Goal: Task Accomplishment & Management: Manage account settings

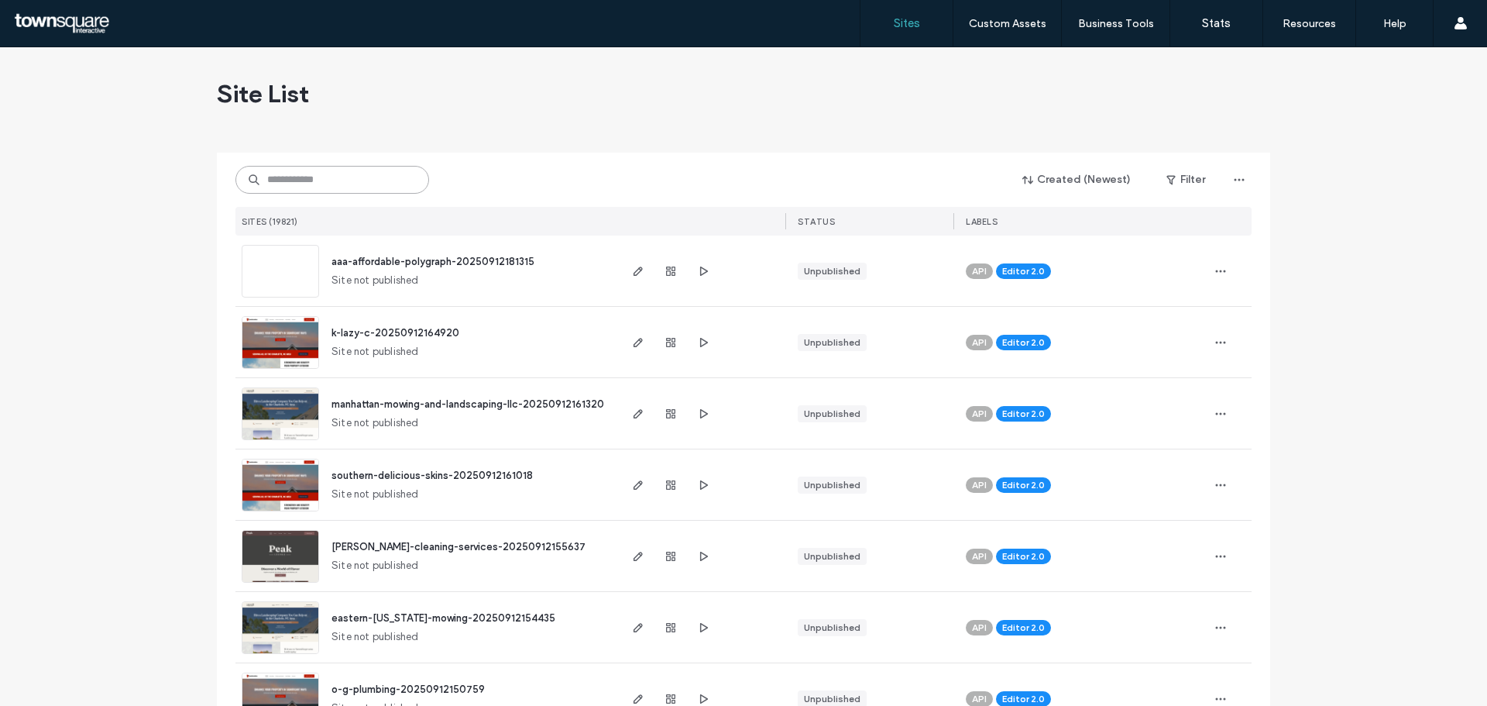
drag, startPoint x: 0, startPoint y: 0, endPoint x: 326, endPoint y: 174, distance: 369.5
click at [326, 174] on input at bounding box center [333, 180] width 194 height 28
paste input "**********"
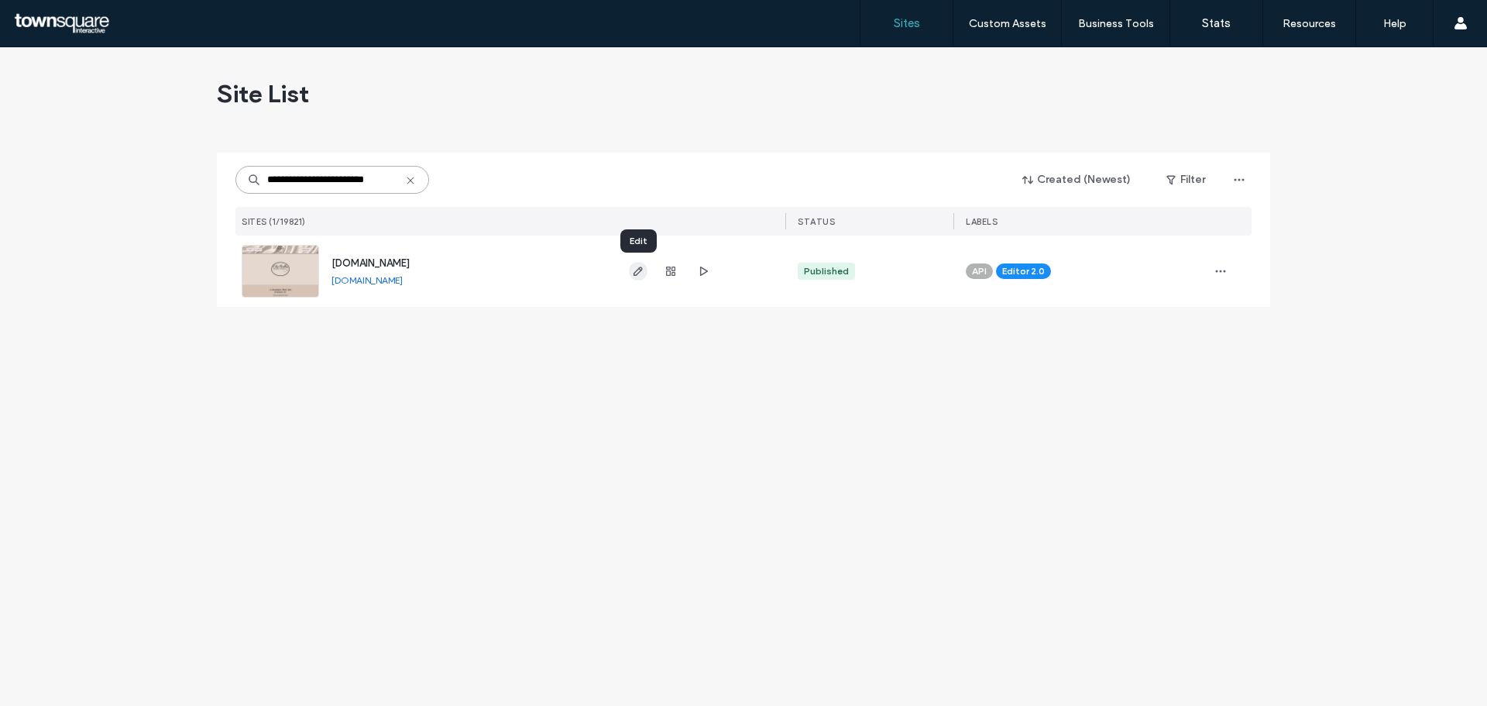
type input "**********"
click at [638, 265] on icon "button" at bounding box center [638, 271] width 12 height 12
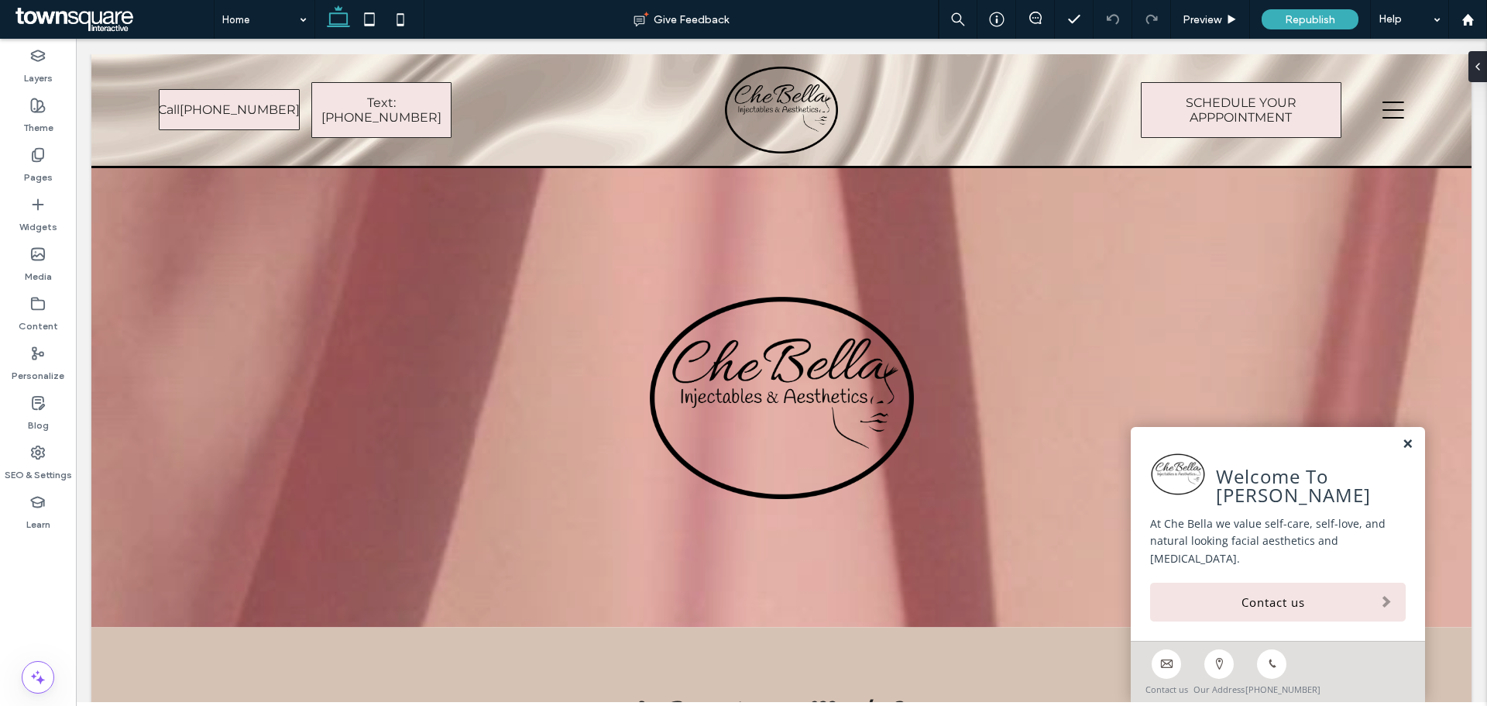
click at [1402, 451] on link at bounding box center [1408, 444] width 12 height 13
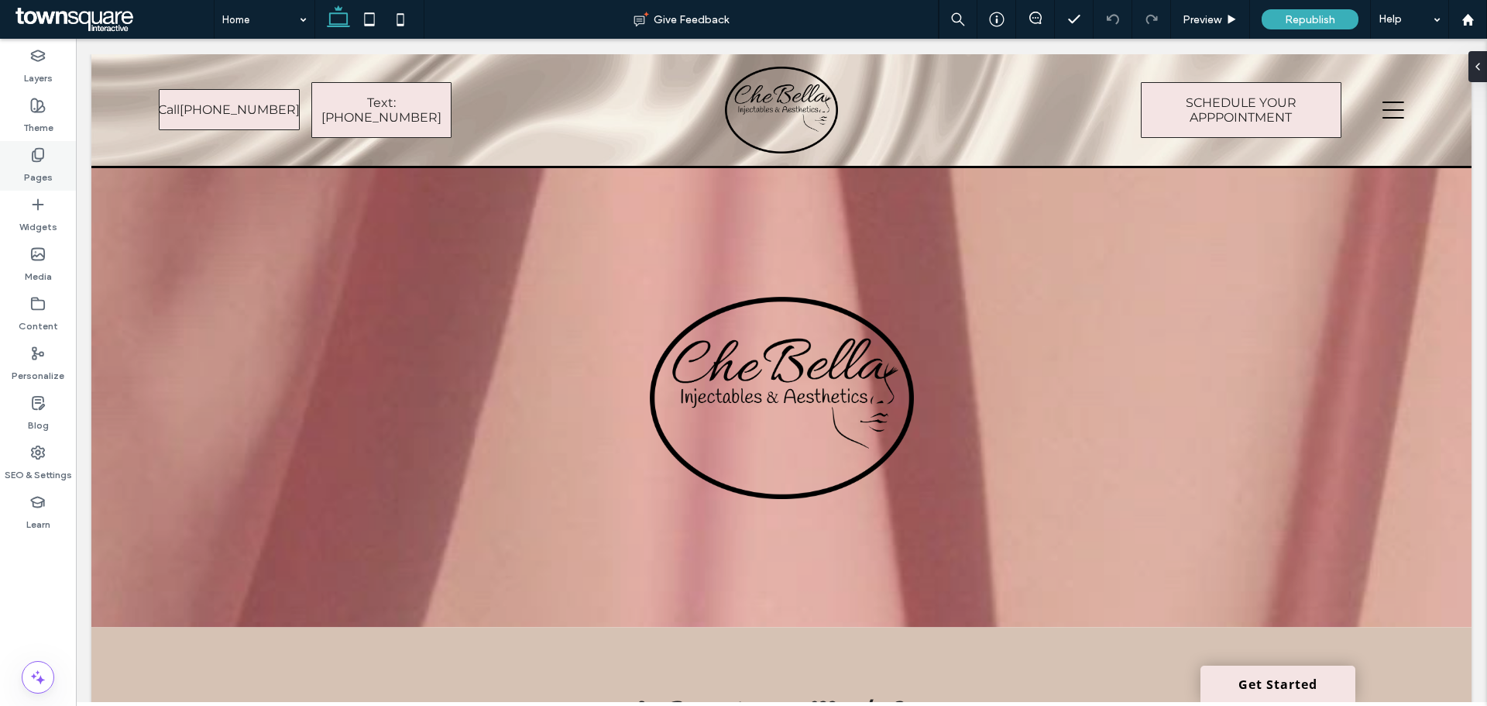
click at [67, 156] on div "Pages" at bounding box center [38, 166] width 76 height 50
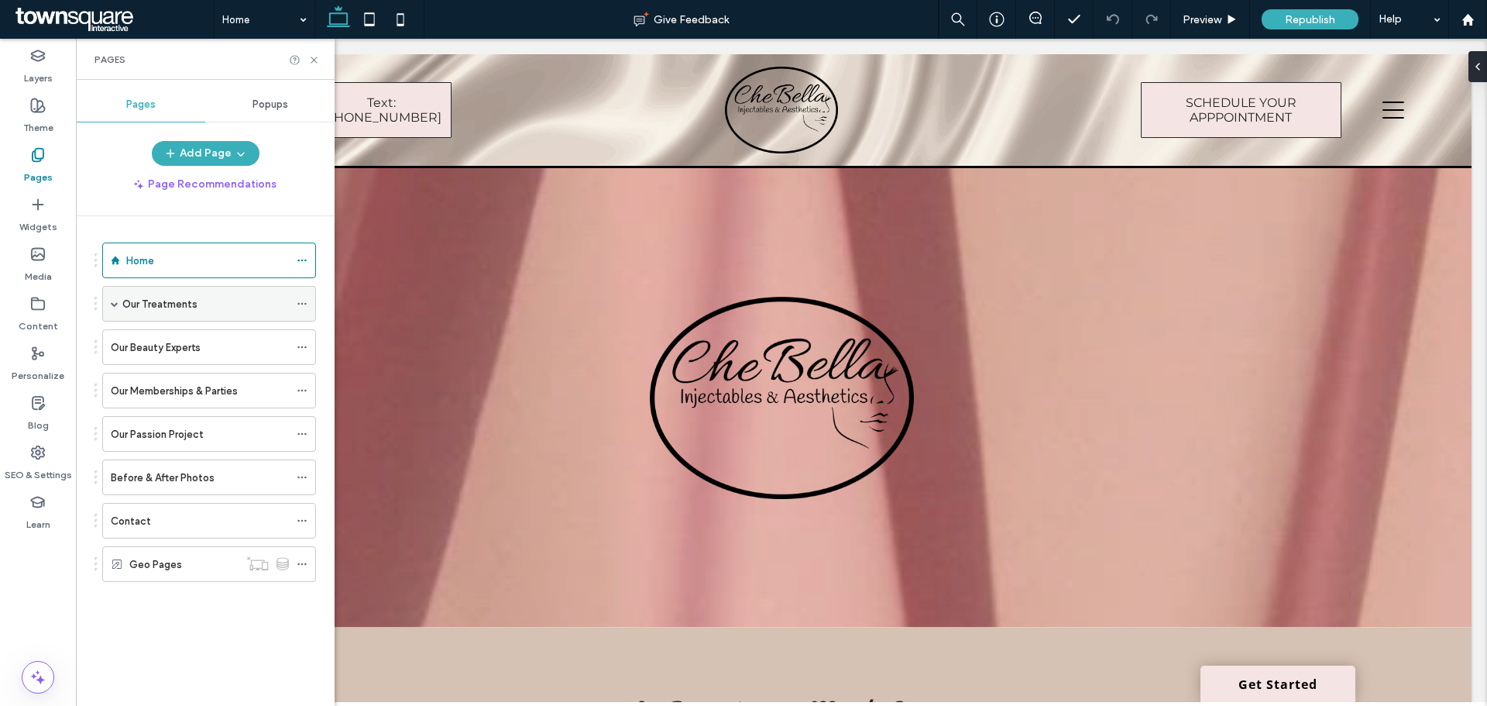
click at [111, 303] on span at bounding box center [115, 304] width 8 height 8
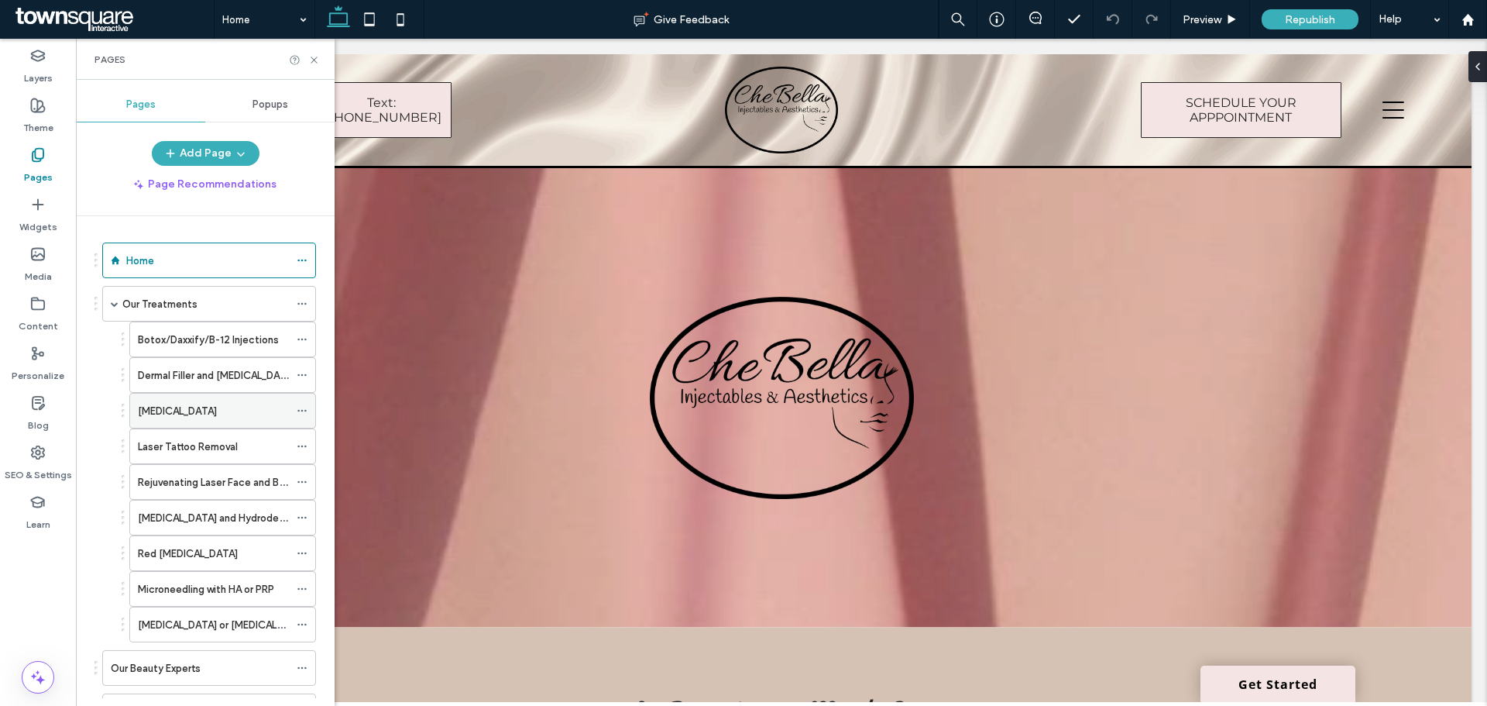
click at [229, 406] on div "[MEDICAL_DATA]" at bounding box center [213, 411] width 151 height 16
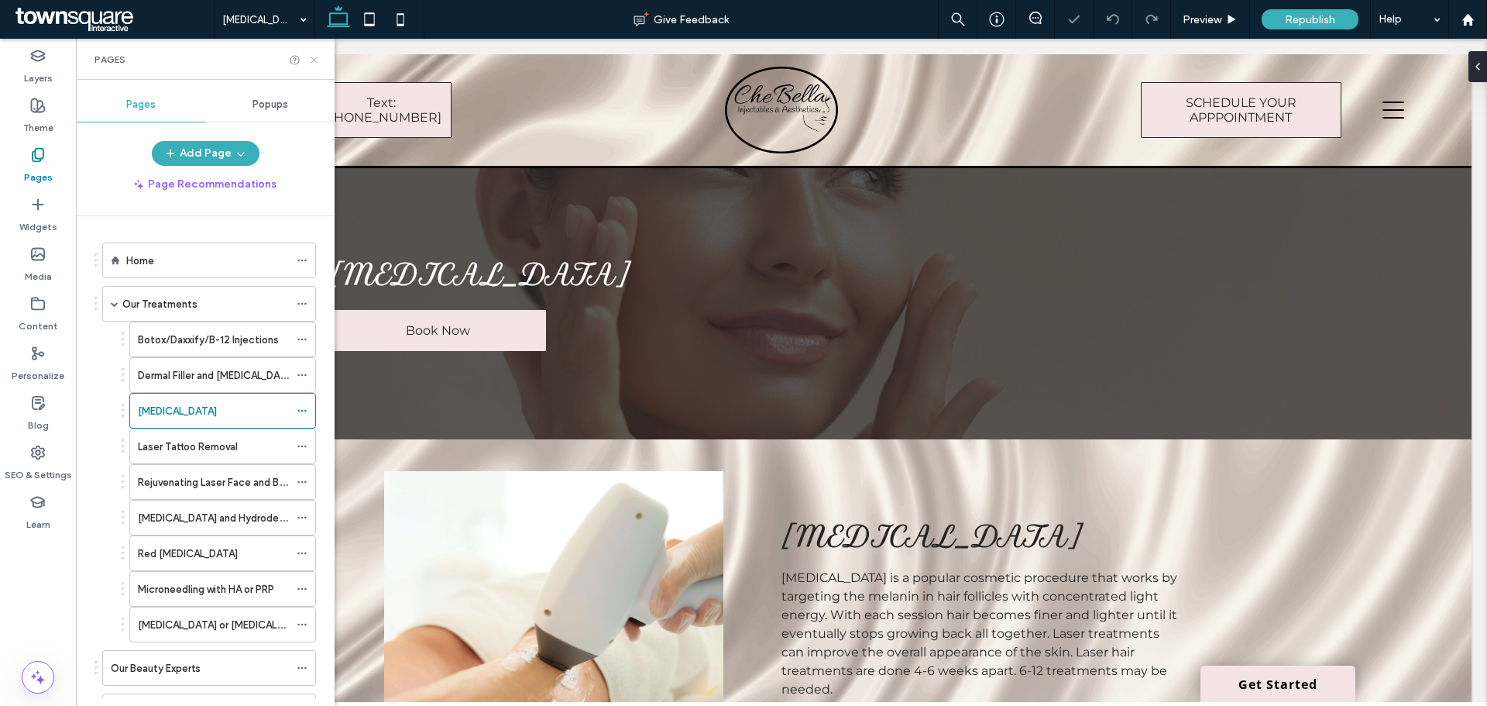
click at [317, 59] on icon at bounding box center [314, 60] width 12 height 12
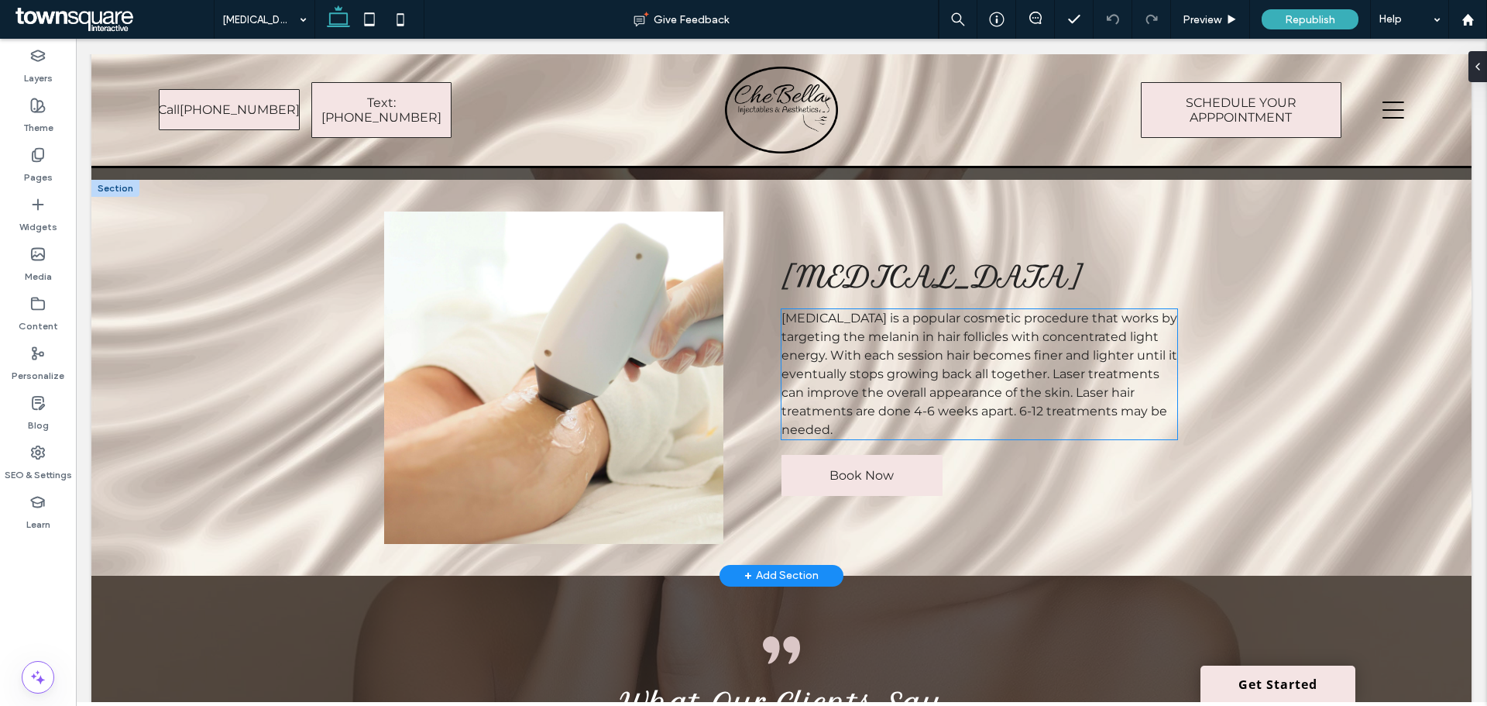
scroll to position [232, 0]
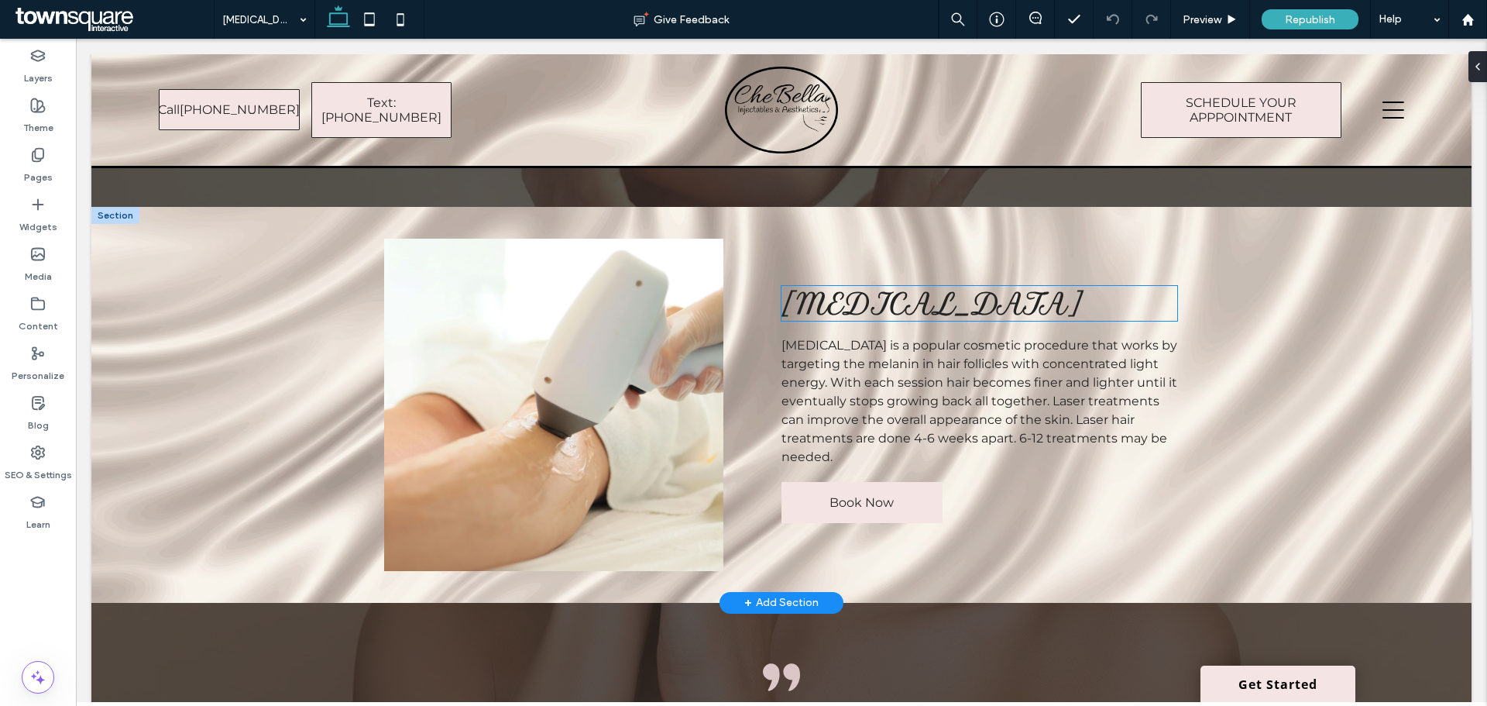
click at [1006, 301] on span "[MEDICAL_DATA]" at bounding box center [933, 303] width 302 height 35
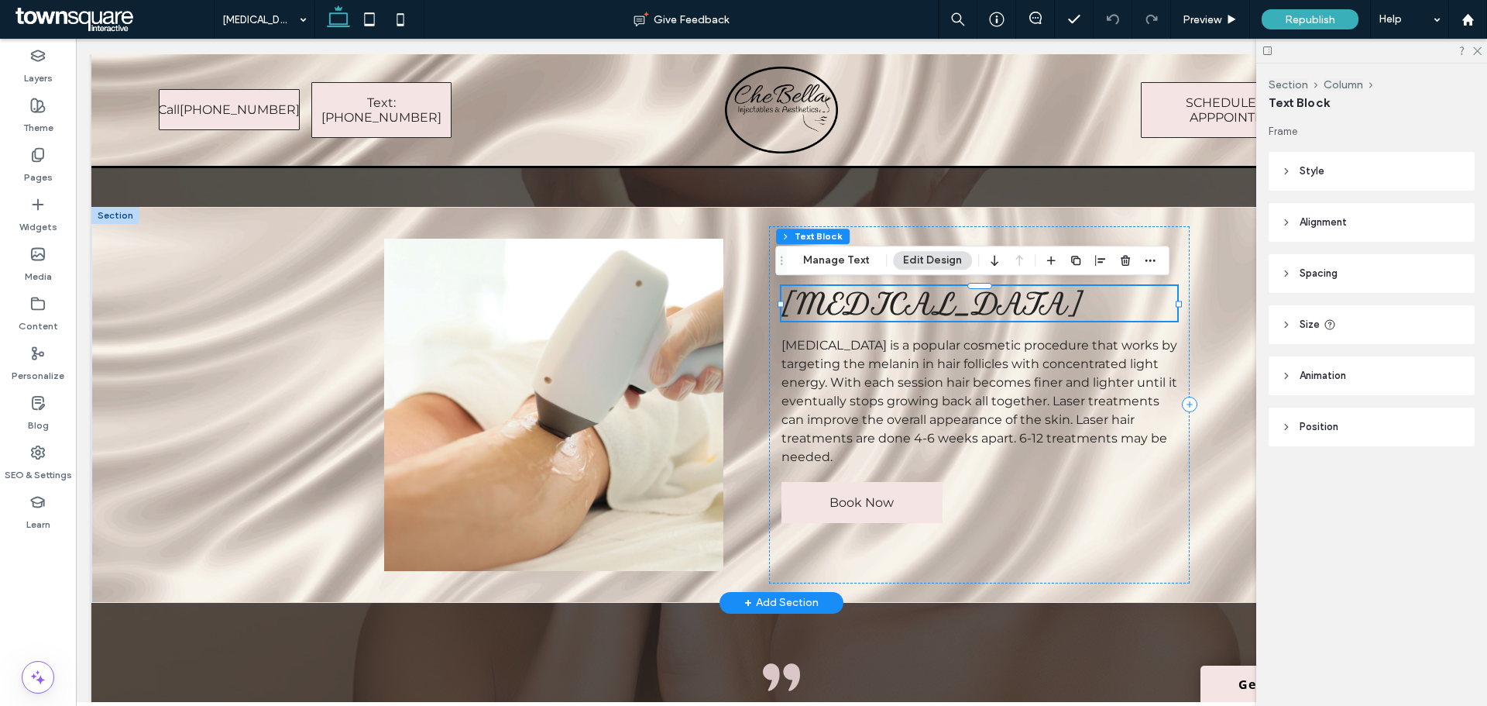
click at [1006, 301] on span "[MEDICAL_DATA]" at bounding box center [933, 303] width 302 height 35
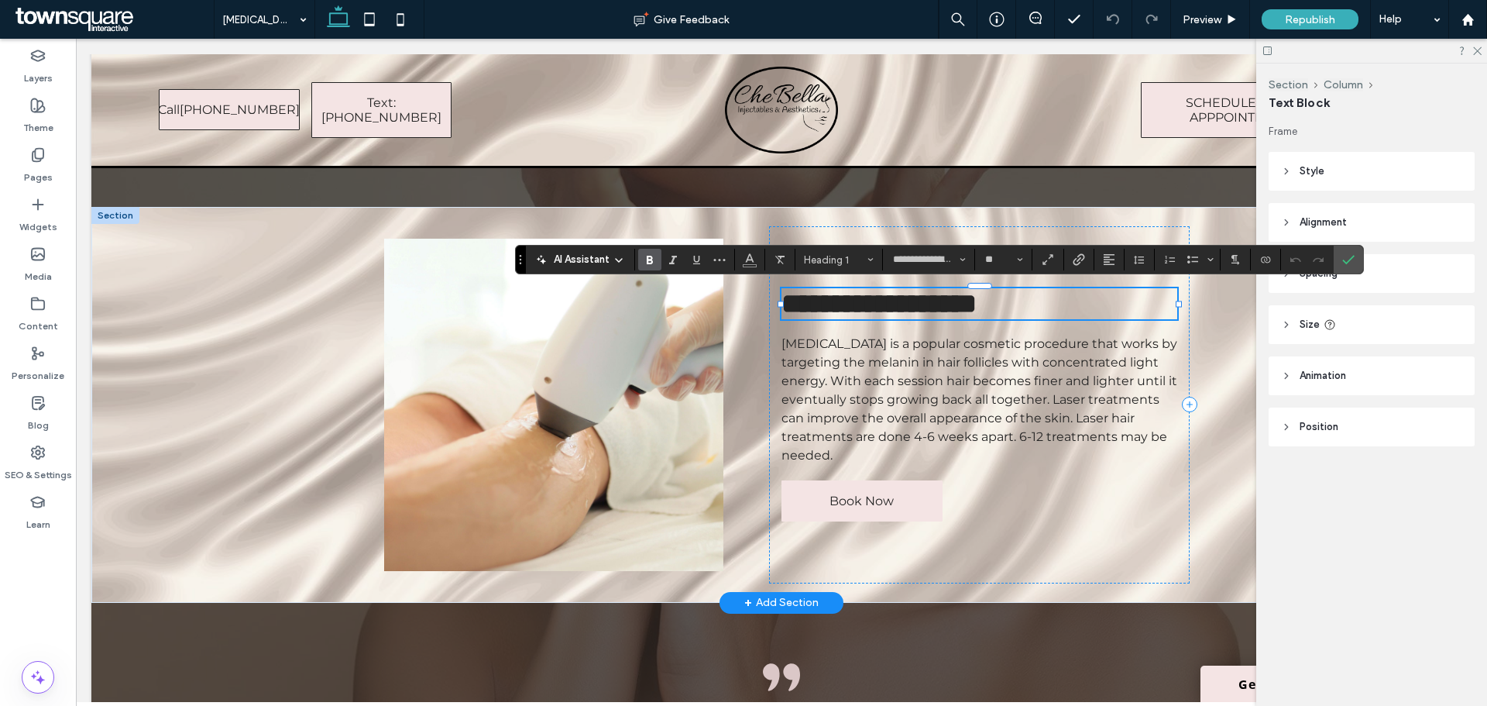
click at [1106, 301] on h1 "**********" at bounding box center [980, 303] width 396 height 31
click at [1353, 256] on icon "Confirm" at bounding box center [1349, 259] width 12 height 12
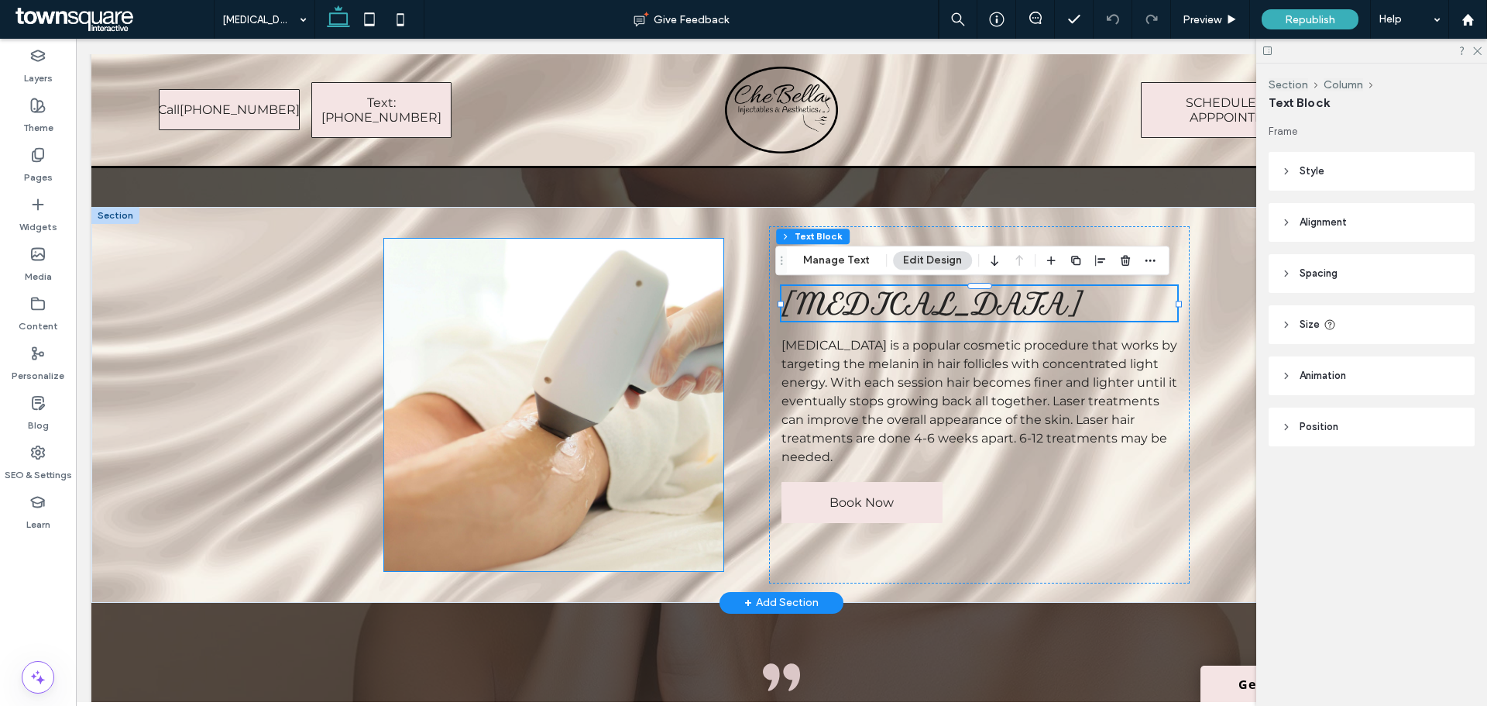
click at [635, 459] on img at bounding box center [553, 405] width 339 height 332
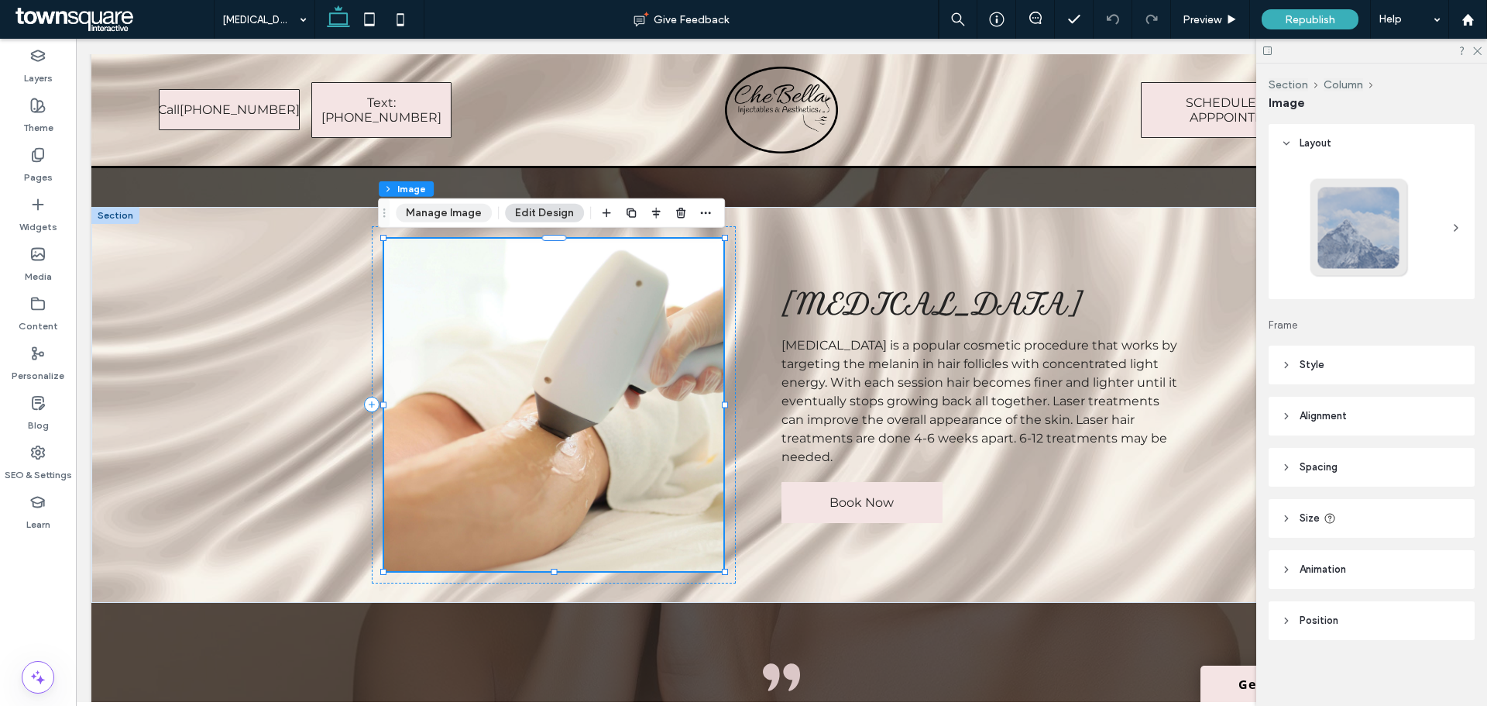
click at [469, 218] on button "Manage Image" at bounding box center [444, 213] width 96 height 19
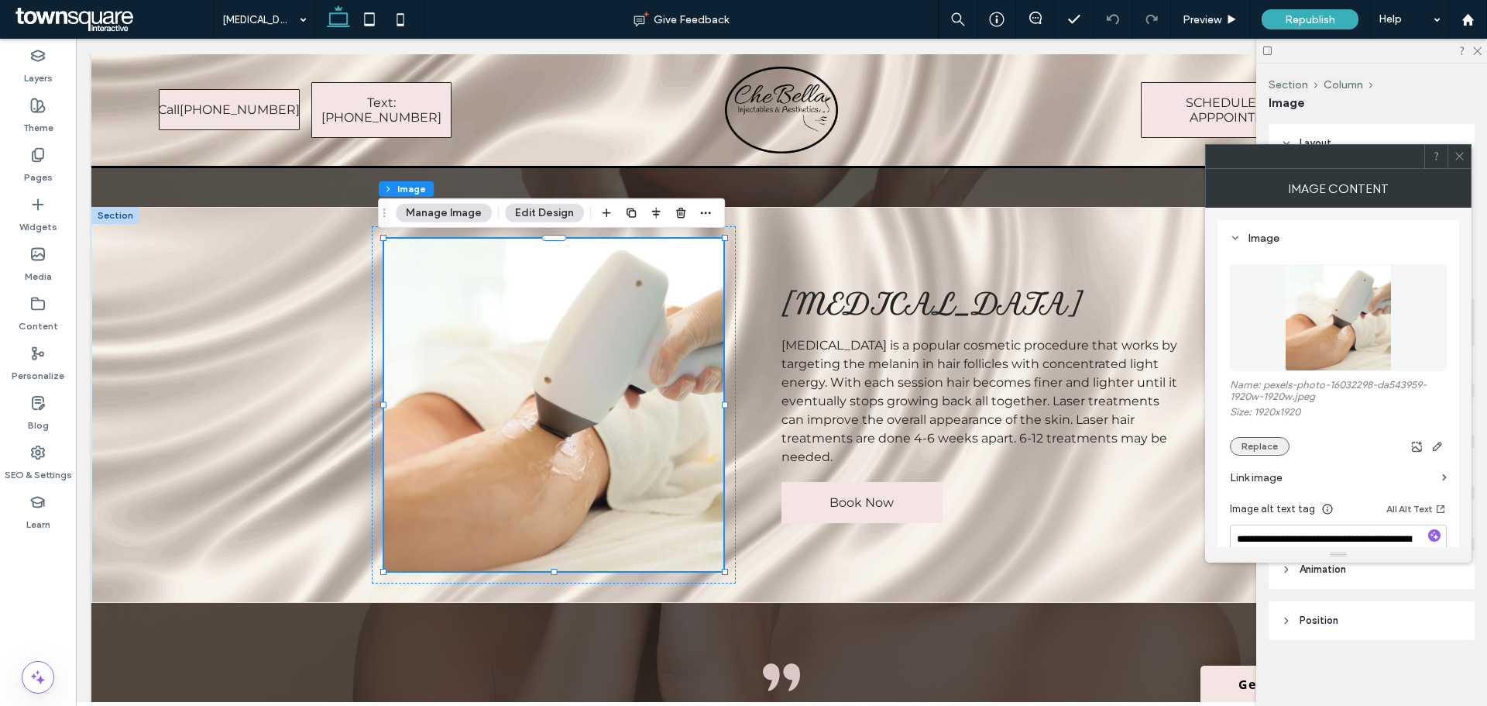
click at [1252, 444] on button "Replace" at bounding box center [1260, 446] width 60 height 19
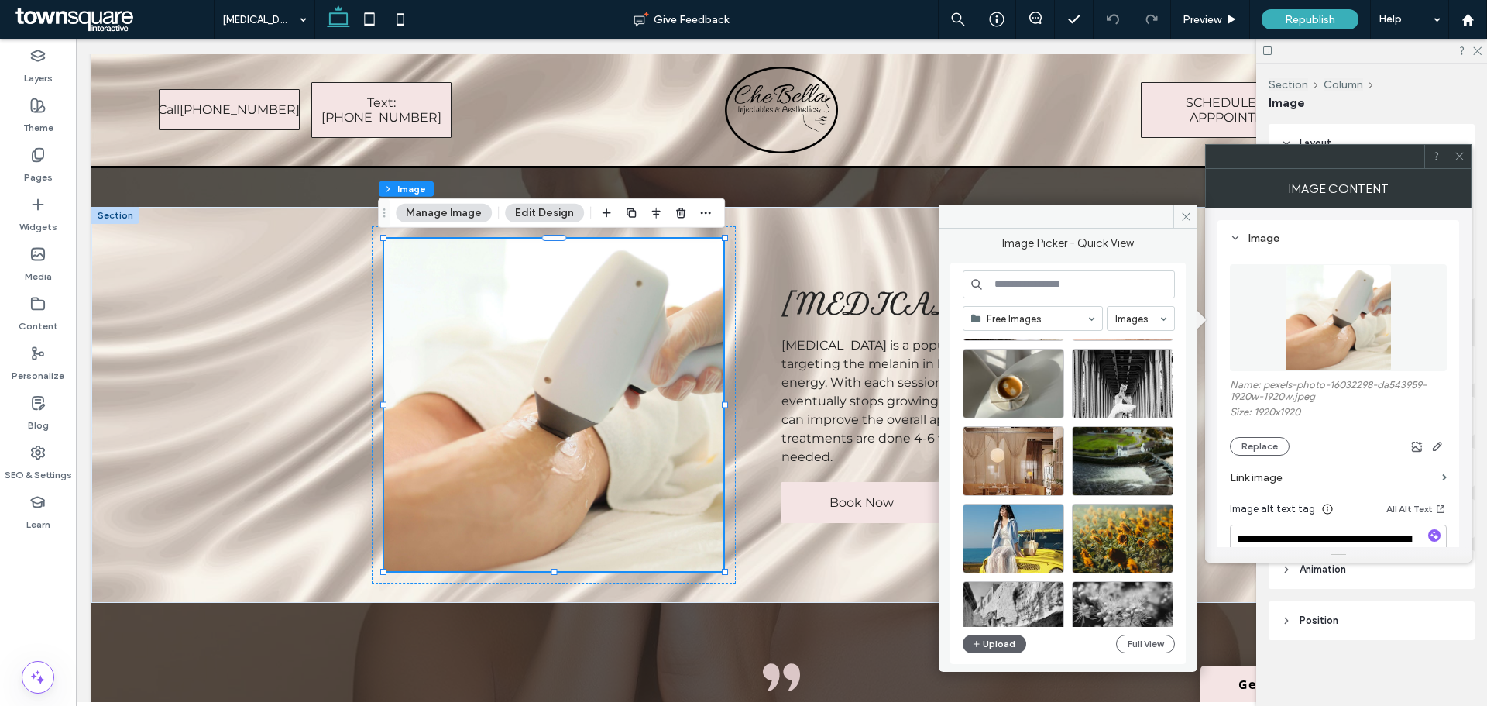
scroll to position [0, 0]
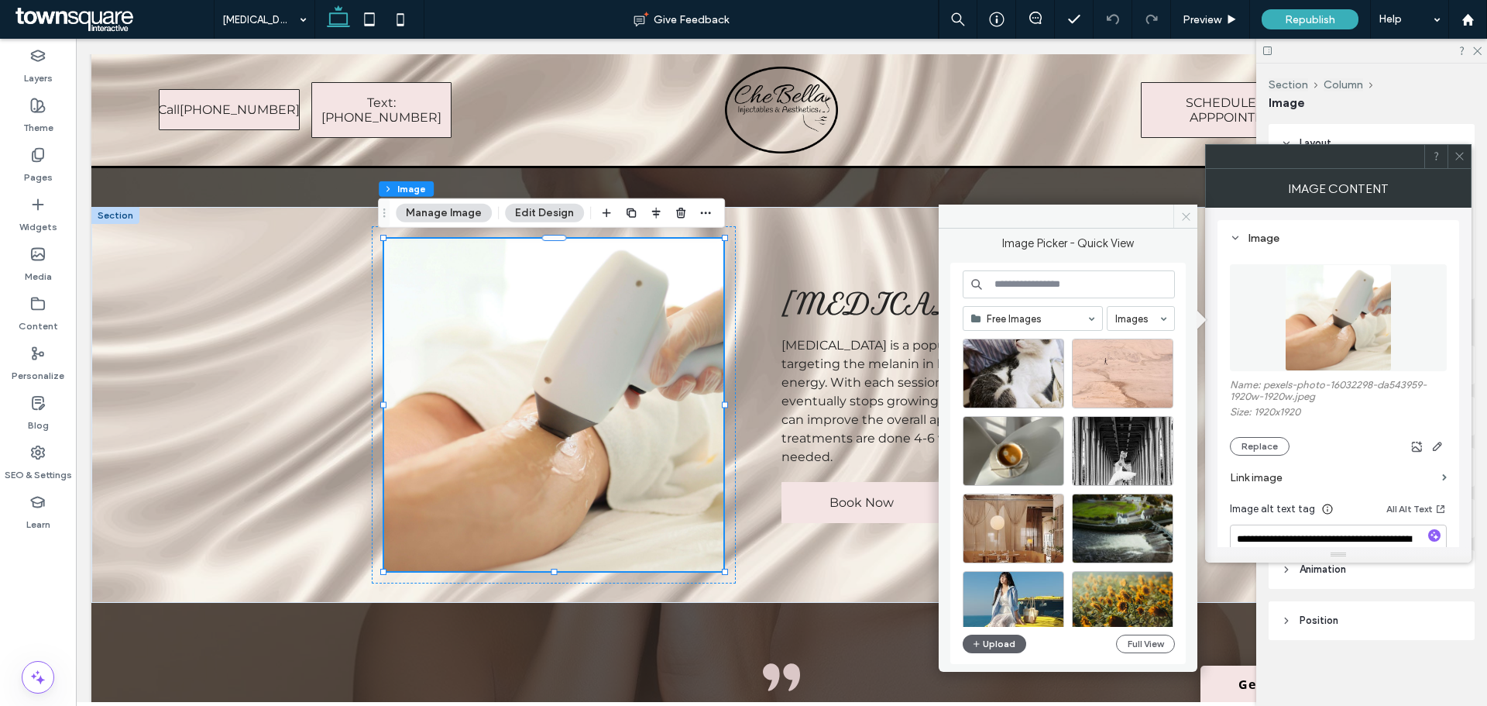
drag, startPoint x: 1187, startPoint y: 210, endPoint x: 1111, endPoint y: 170, distance: 86.0
click at [1187, 211] on icon at bounding box center [1187, 217] width 12 height 12
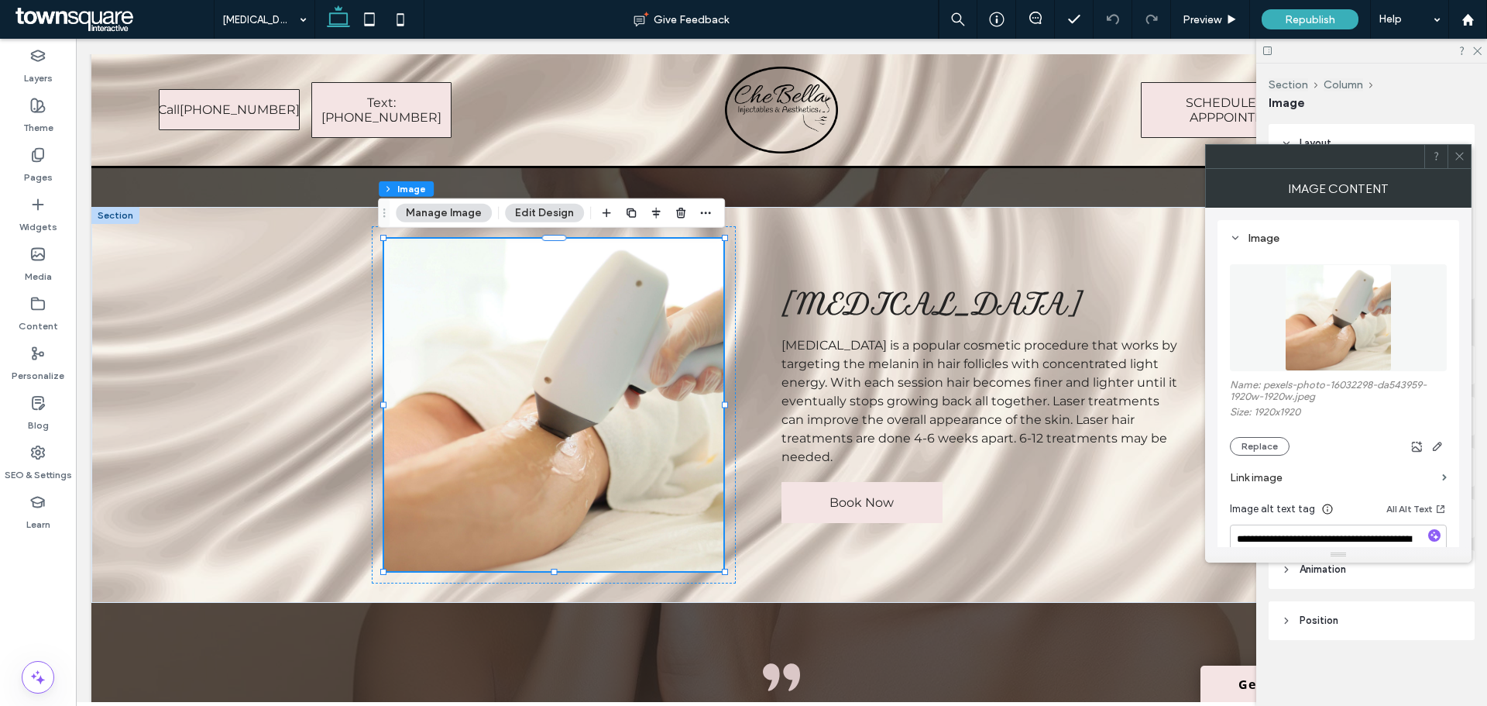
click at [1457, 164] on span at bounding box center [1460, 156] width 12 height 23
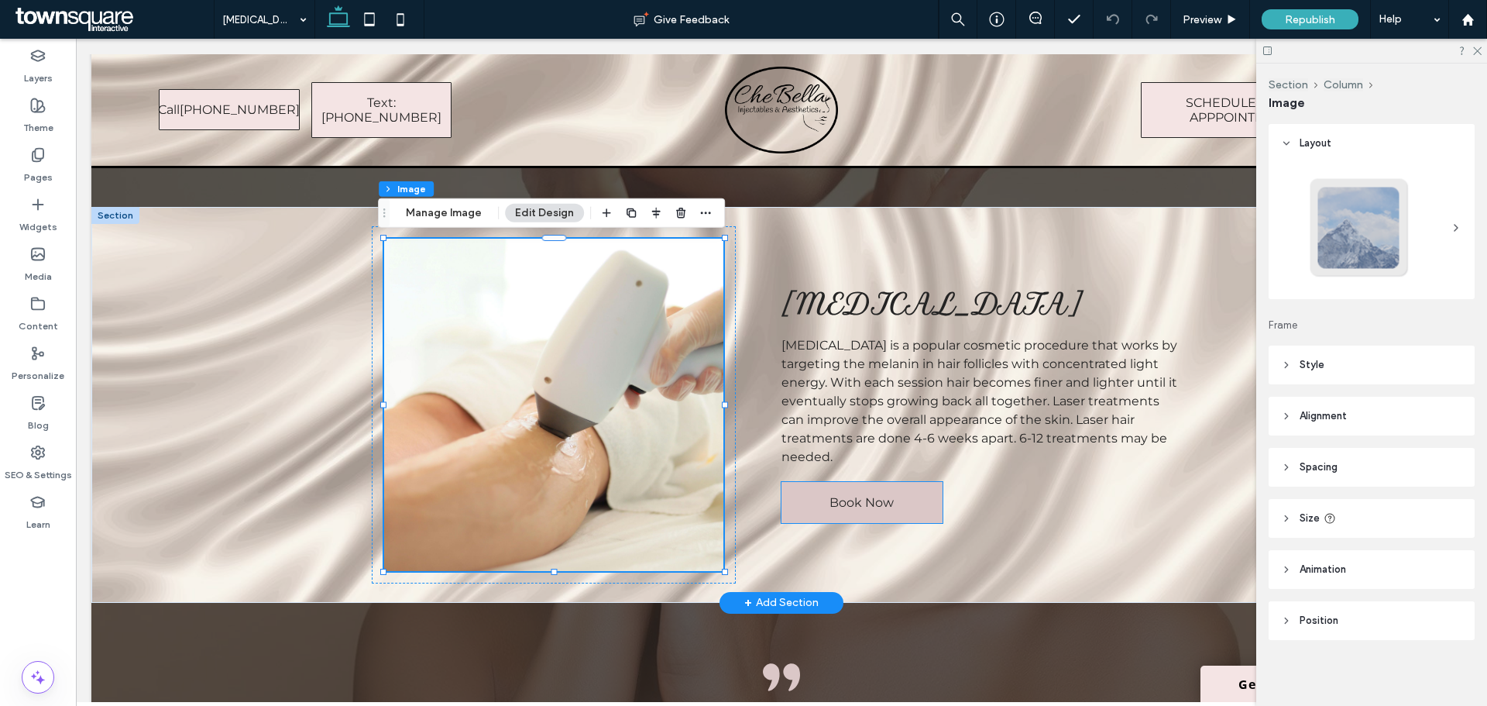
click at [887, 514] on link "Book Now" at bounding box center [862, 502] width 161 height 41
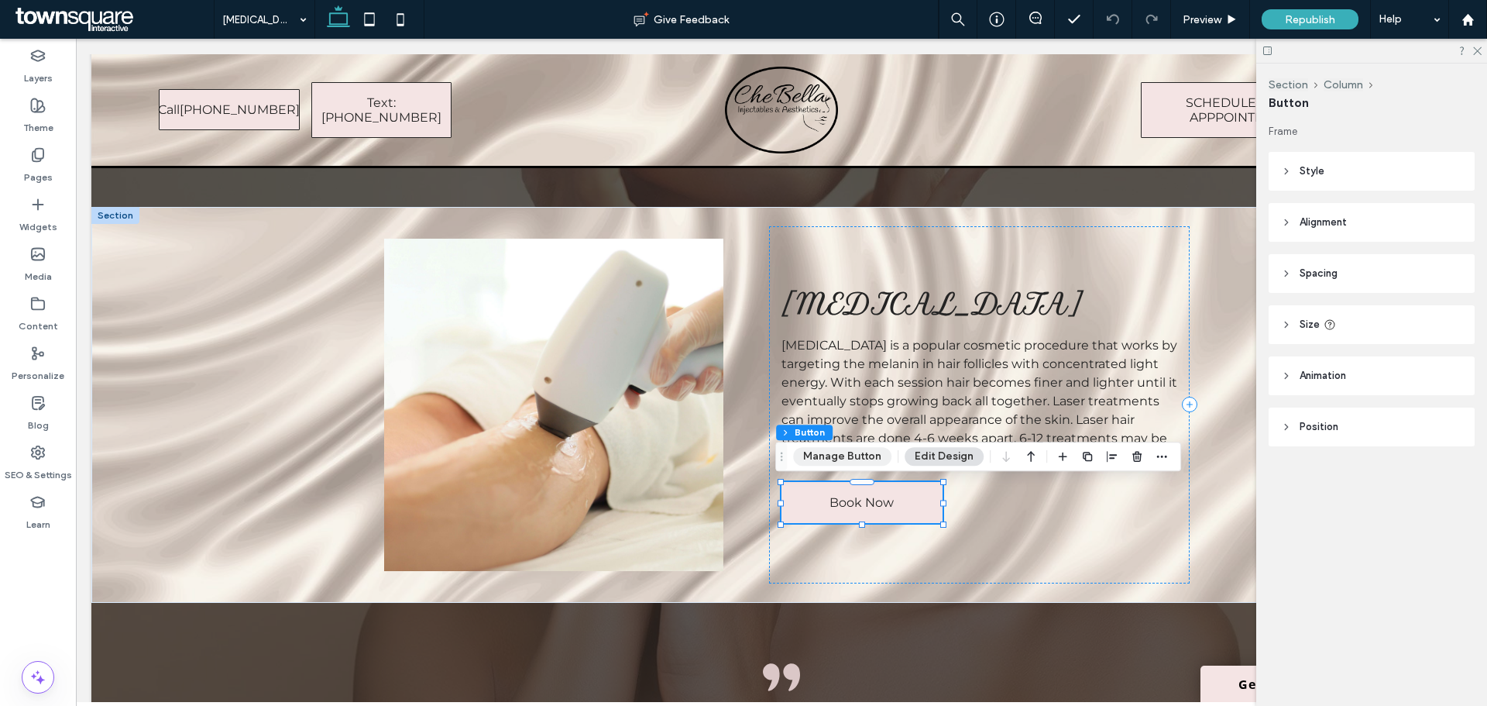
click at [852, 461] on button "Manage Button" at bounding box center [842, 456] width 98 height 19
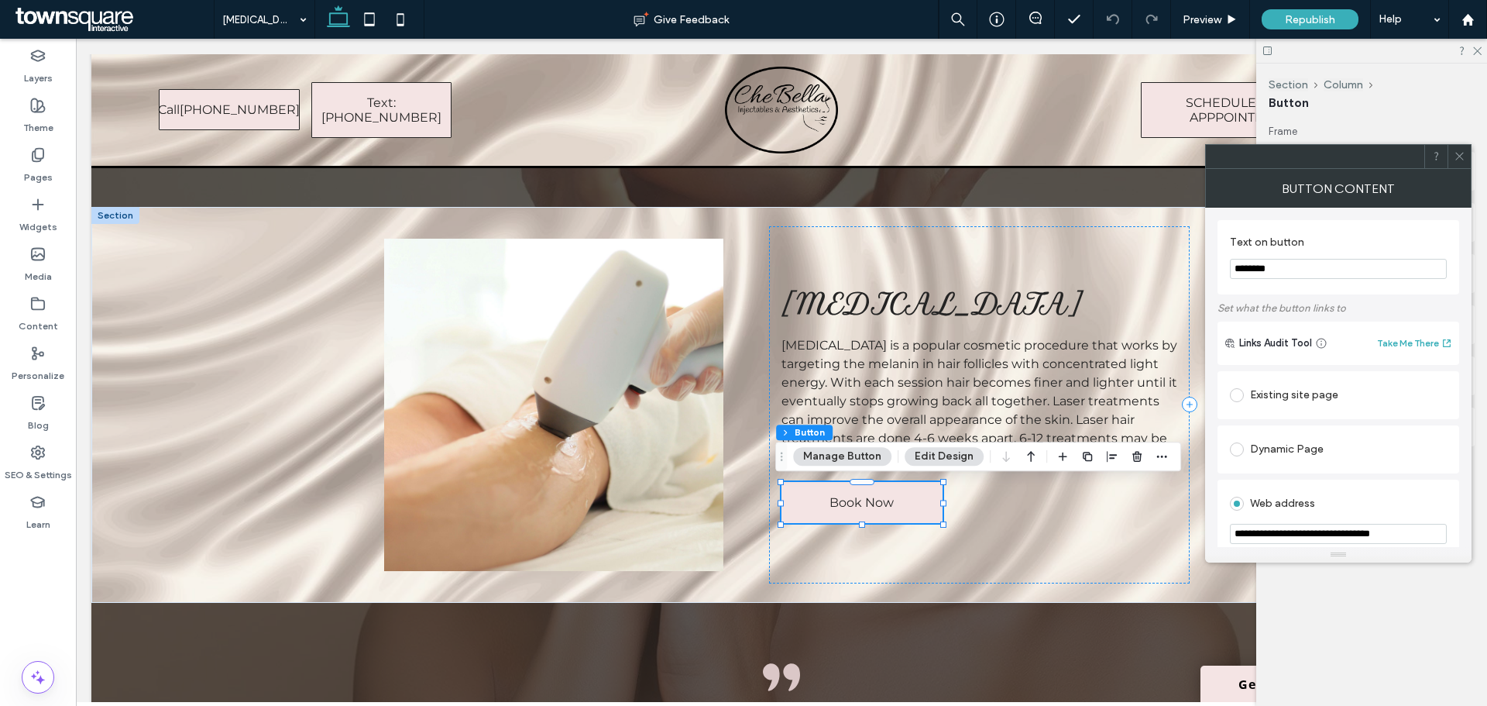
drag, startPoint x: 1286, startPoint y: 267, endPoint x: 1213, endPoint y: 267, distance: 72.8
click at [1213, 267] on div "**********" at bounding box center [1338, 377] width 267 height 339
click at [1350, 268] on input "********" at bounding box center [1338, 269] width 217 height 20
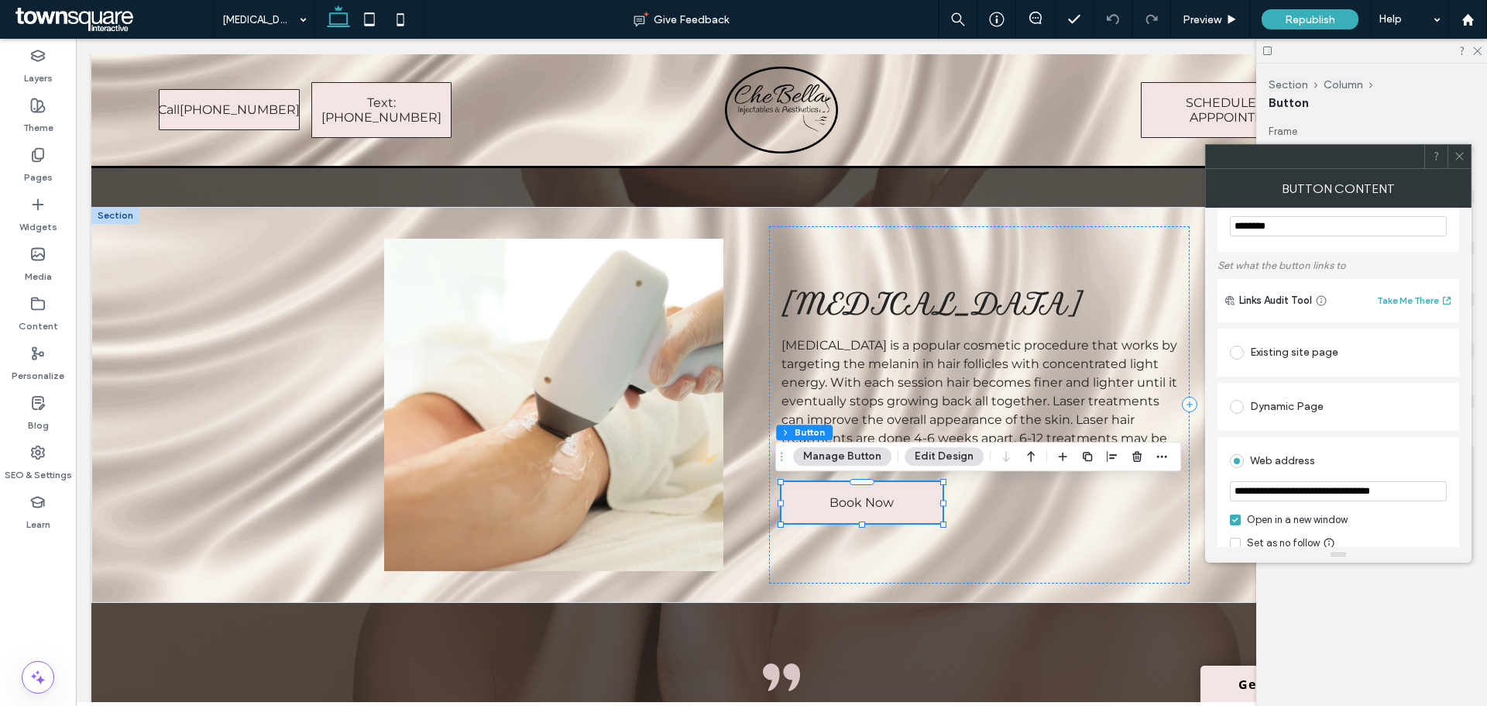
scroll to position [77, 0]
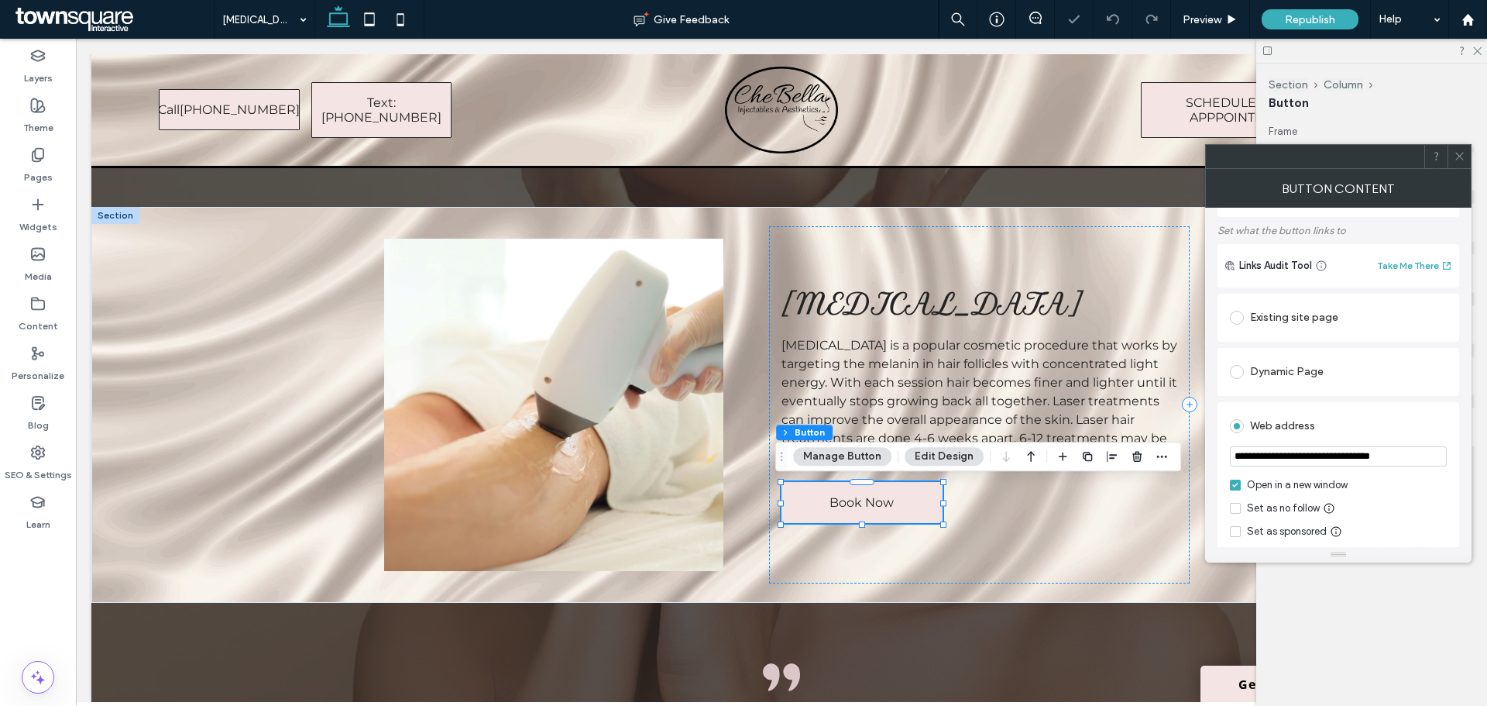
click at [1309, 319] on div "Existing site page" at bounding box center [1338, 317] width 217 height 25
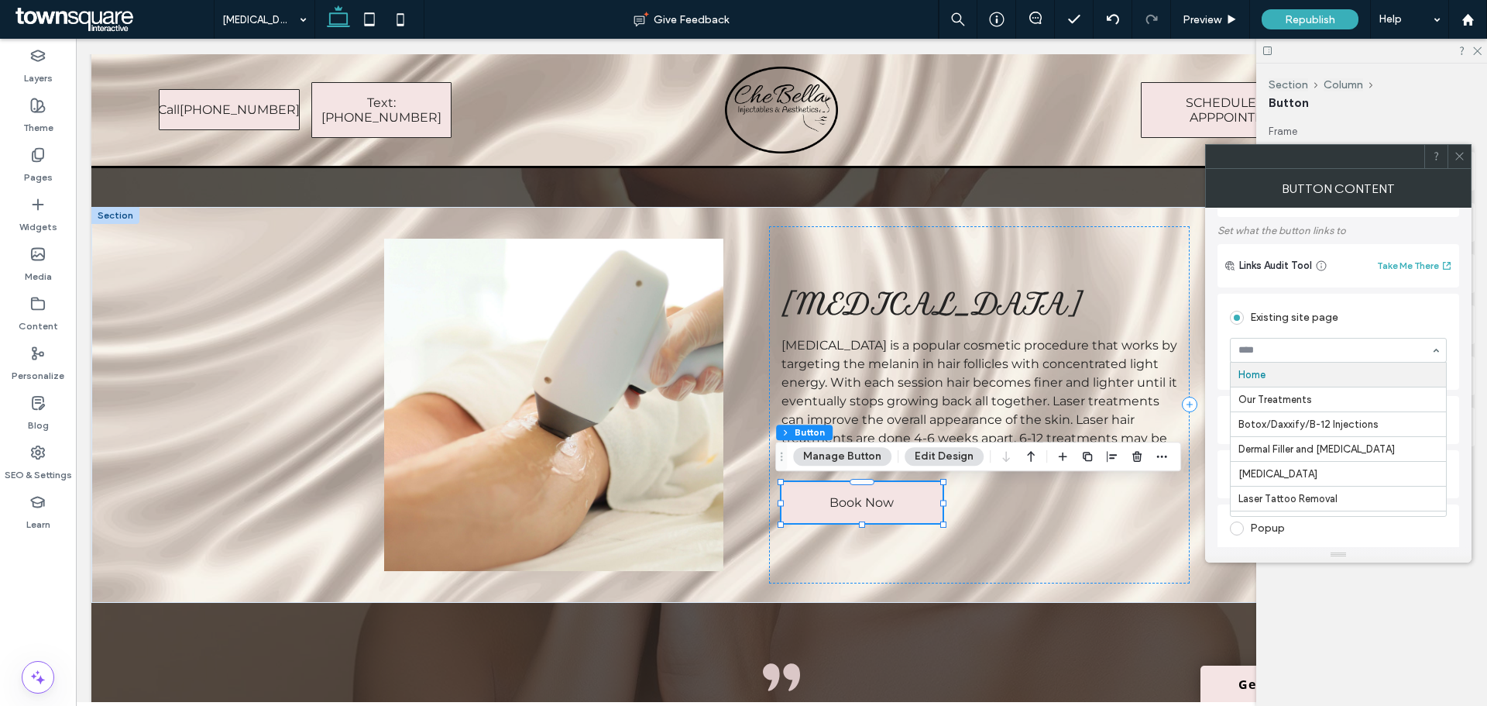
click at [1408, 357] on div at bounding box center [1338, 350] width 215 height 23
click at [1434, 353] on div "Home Our Treatments Botox/Daxxify/B-12 Injections Dermal Filler and [MEDICAL_DA…" at bounding box center [1338, 350] width 217 height 25
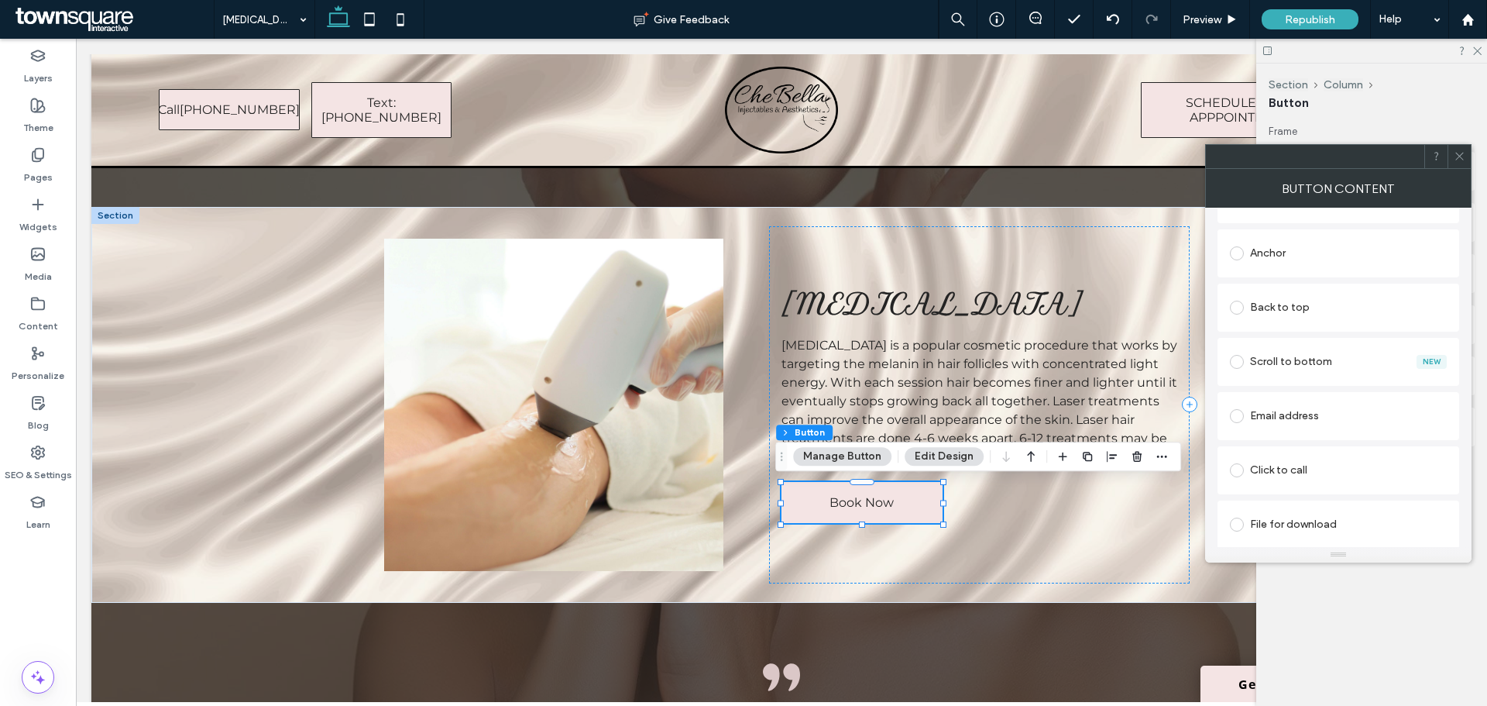
scroll to position [409, 0]
click at [1457, 154] on icon at bounding box center [1460, 156] width 12 height 12
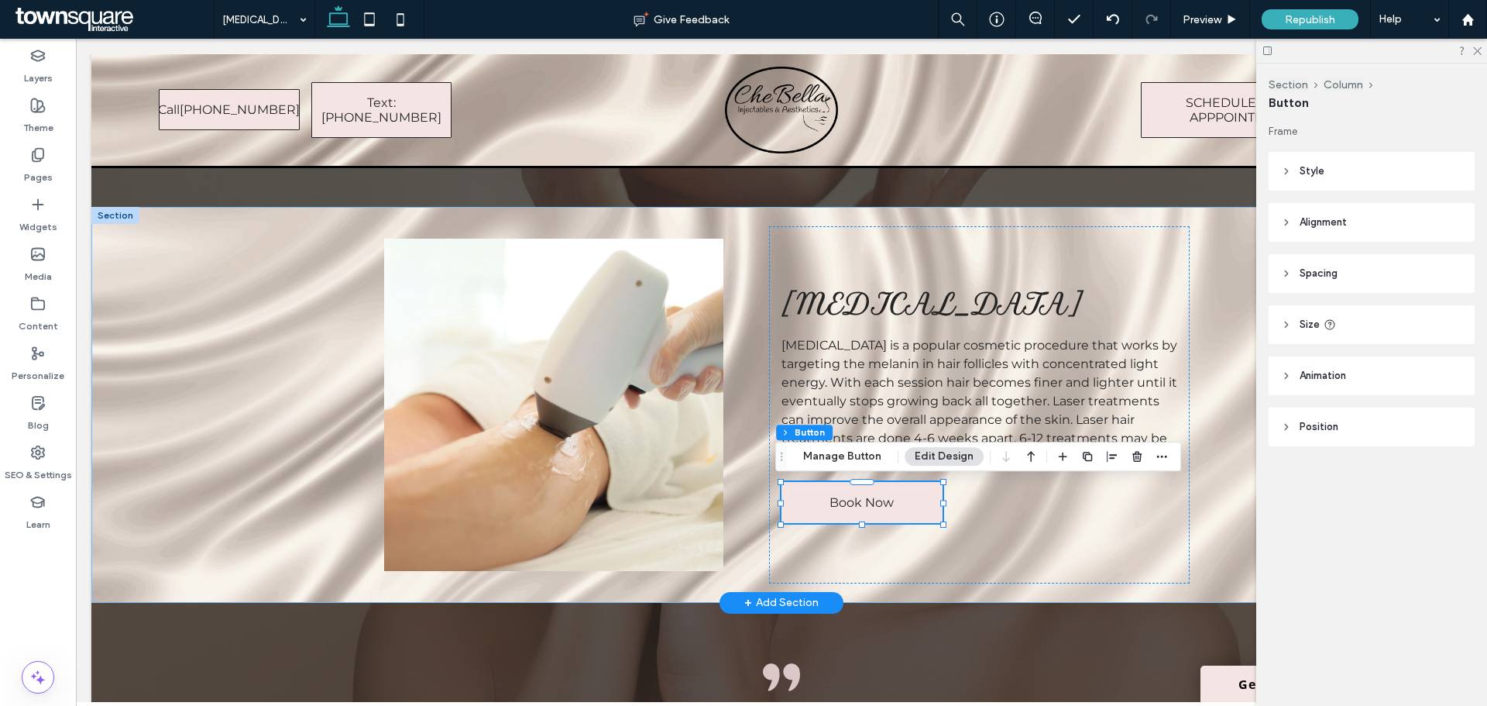
click at [1226, 459] on div "[MEDICAL_DATA] [MEDICAL_DATA] is a popular cosmetic procedure that works by tar…" at bounding box center [782, 405] width 930 height 396
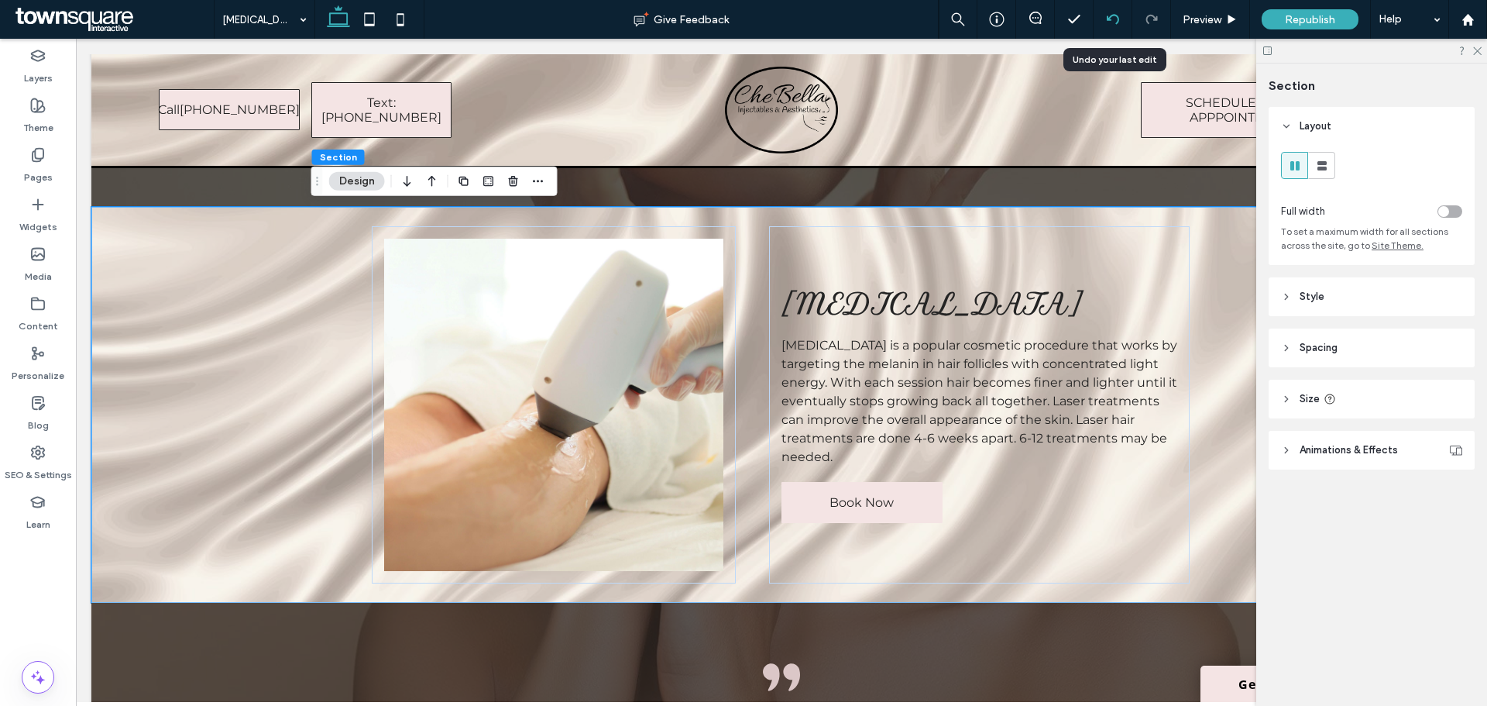
click at [1109, 8] on div at bounding box center [1113, 19] width 39 height 39
click at [1109, 16] on icon at bounding box center [1113, 19] width 12 height 12
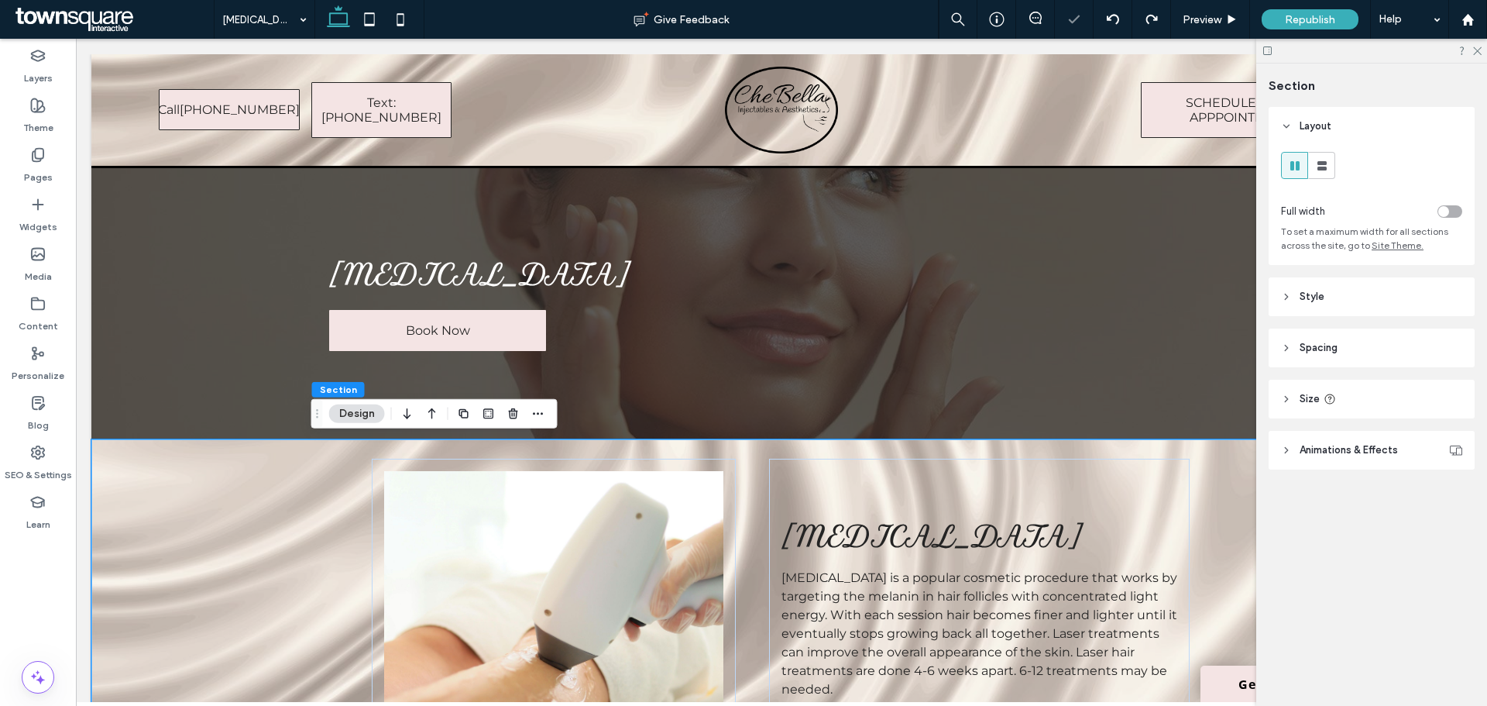
scroll to position [0, 0]
click at [1478, 45] on icon at bounding box center [1477, 50] width 10 height 10
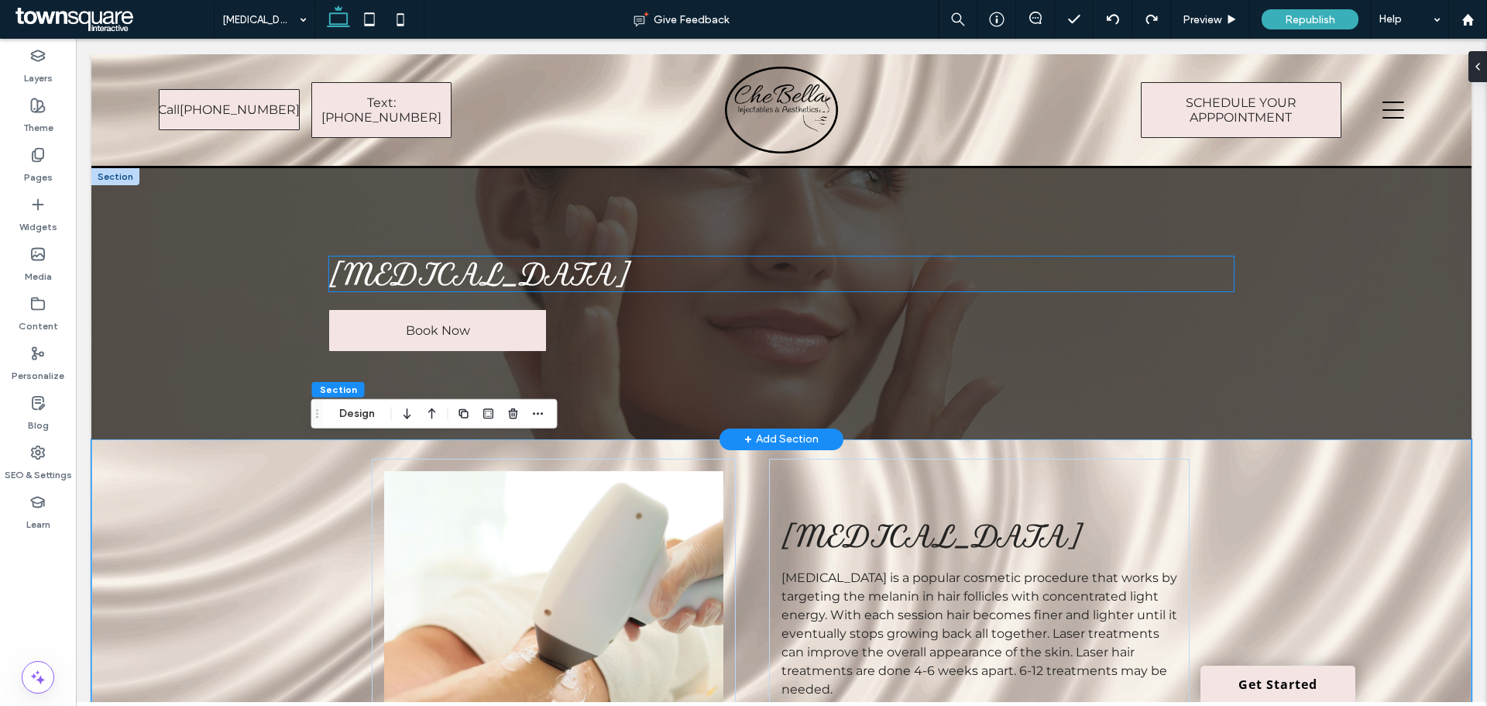
click at [610, 270] on span "[MEDICAL_DATA]" at bounding box center [480, 273] width 302 height 35
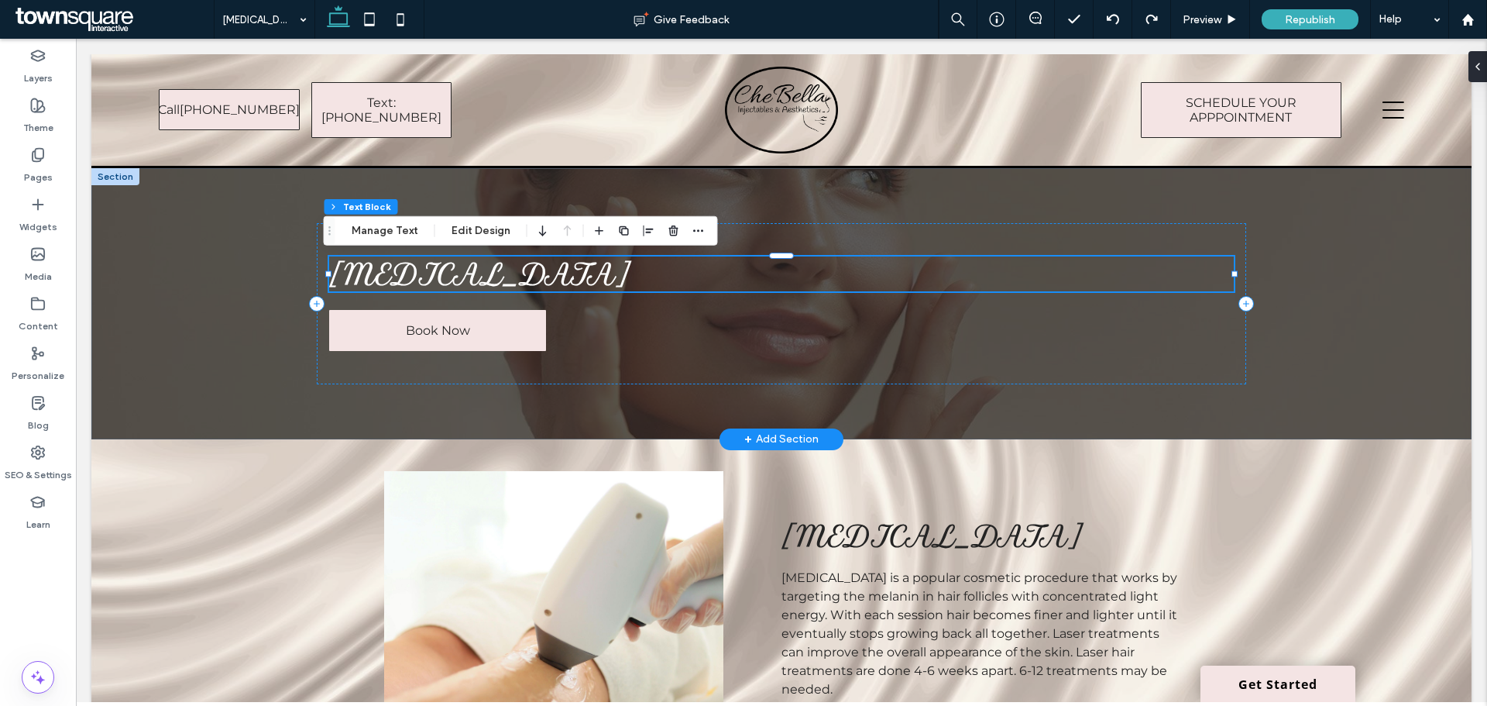
click at [610, 270] on span "[MEDICAL_DATA]" at bounding box center [480, 273] width 302 height 35
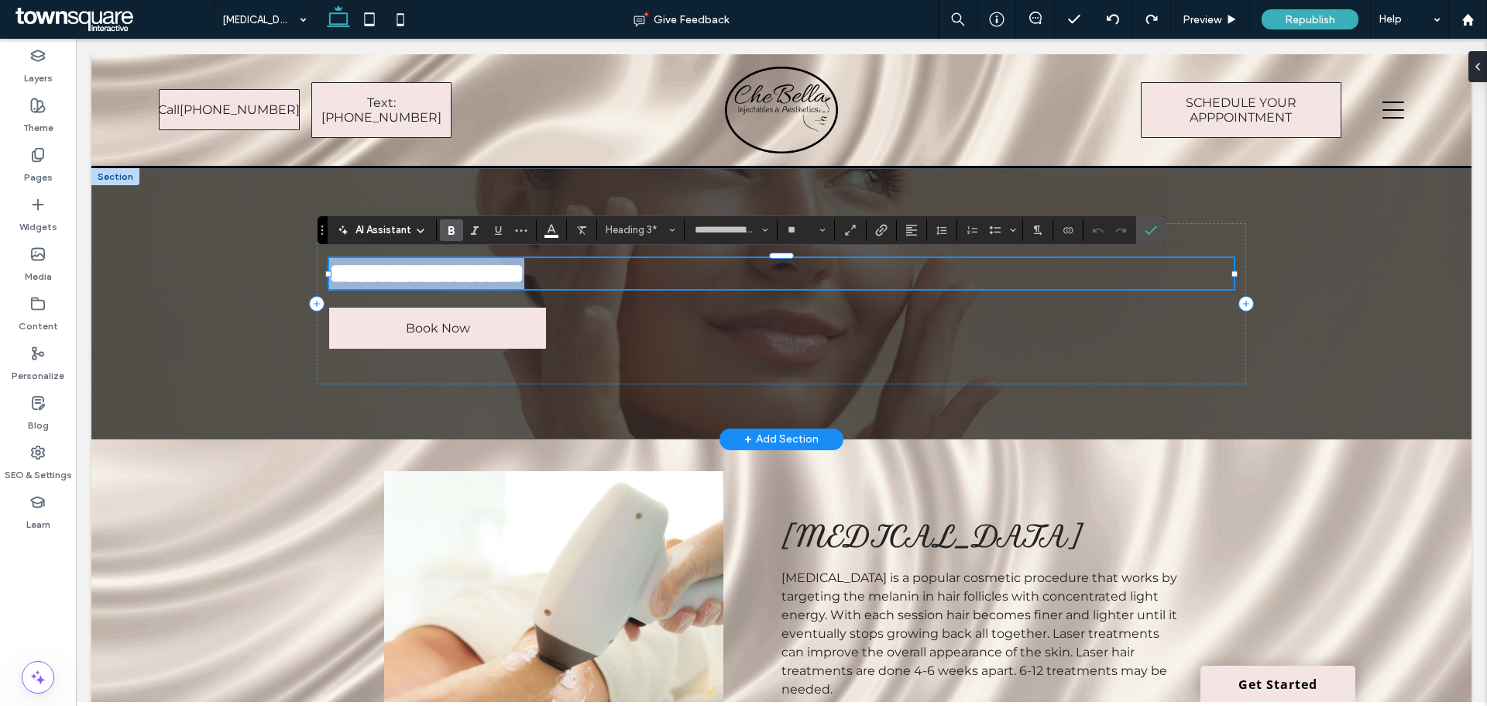
drag, startPoint x: 635, startPoint y: 271, endPoint x: 982, endPoint y: 256, distance: 347.4
click at [524, 271] on span "**********" at bounding box center [426, 274] width 195 height 28
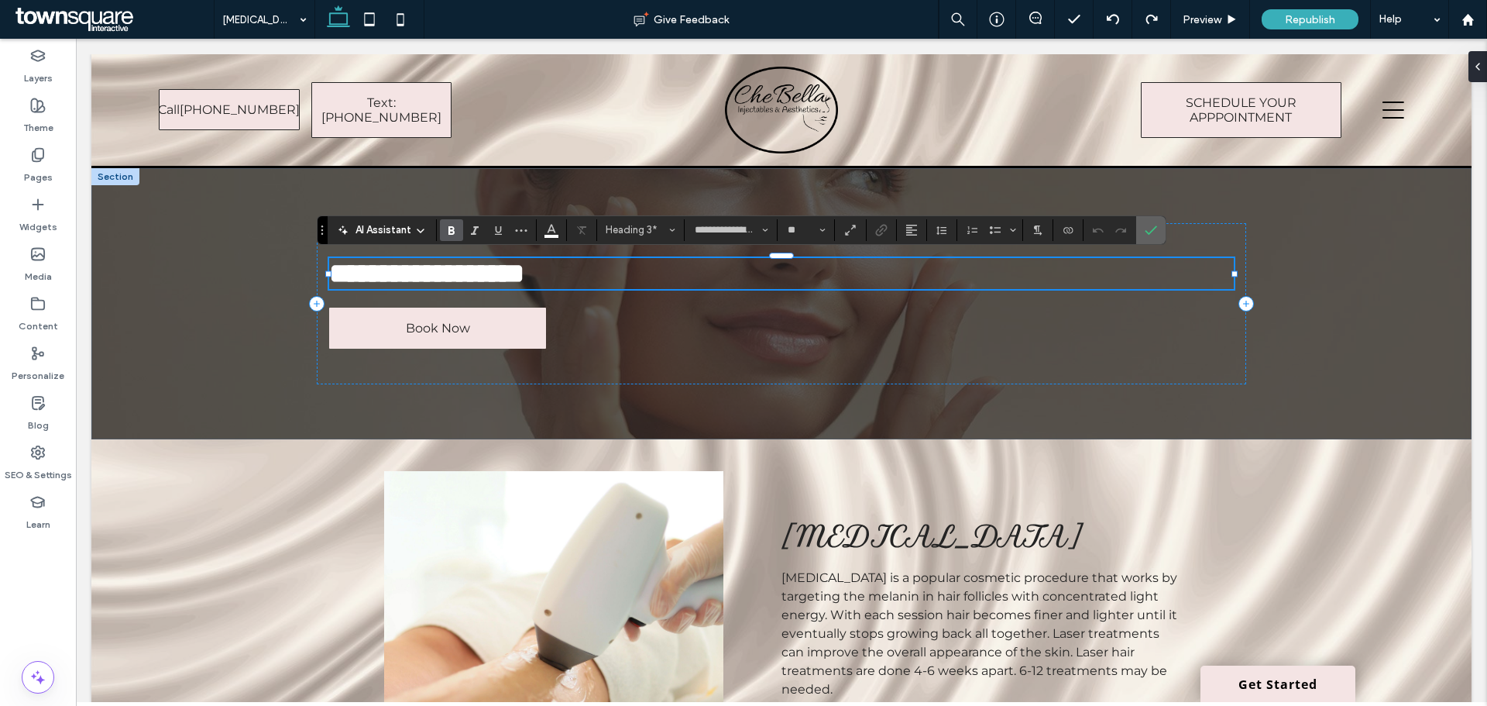
click at [1150, 229] on icon "Confirm" at bounding box center [1151, 230] width 12 height 12
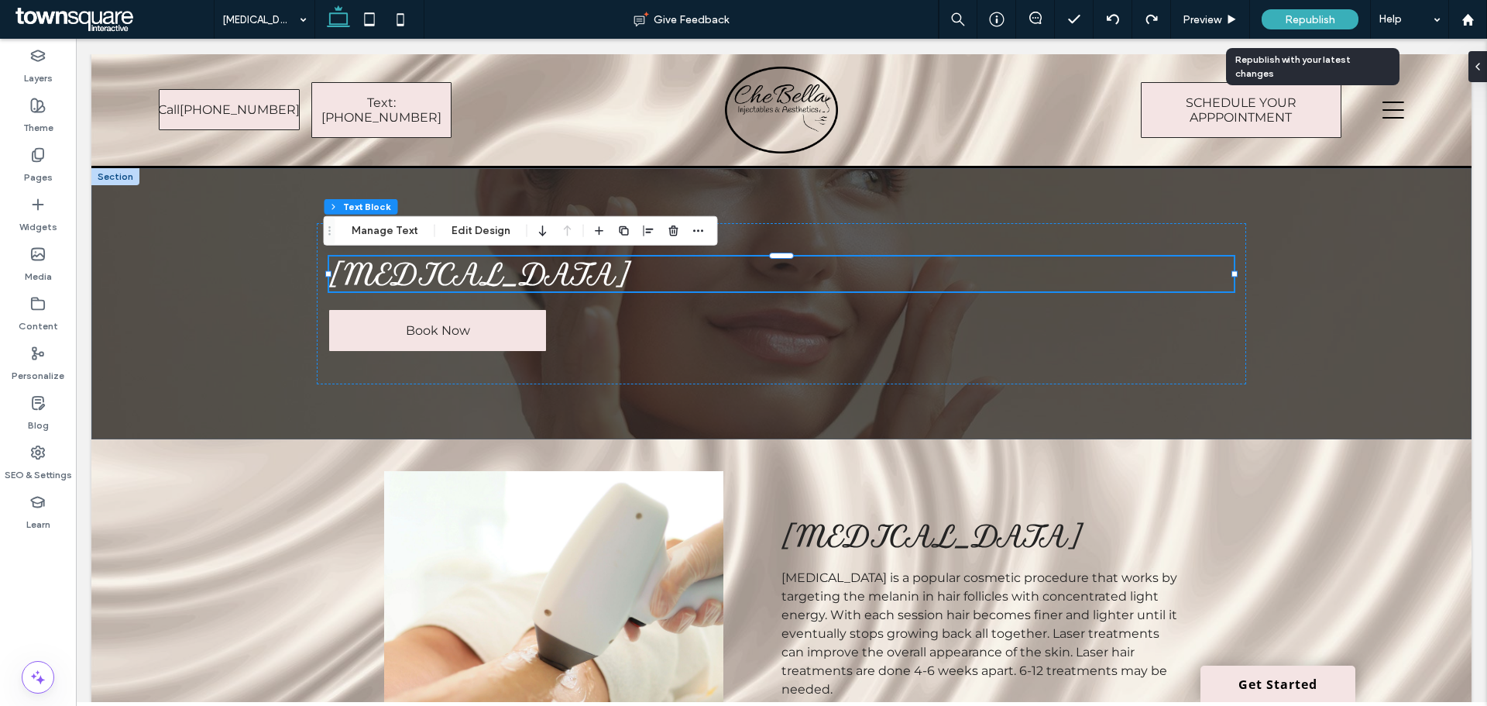
click at [1305, 15] on span "Republish" at bounding box center [1310, 19] width 50 height 13
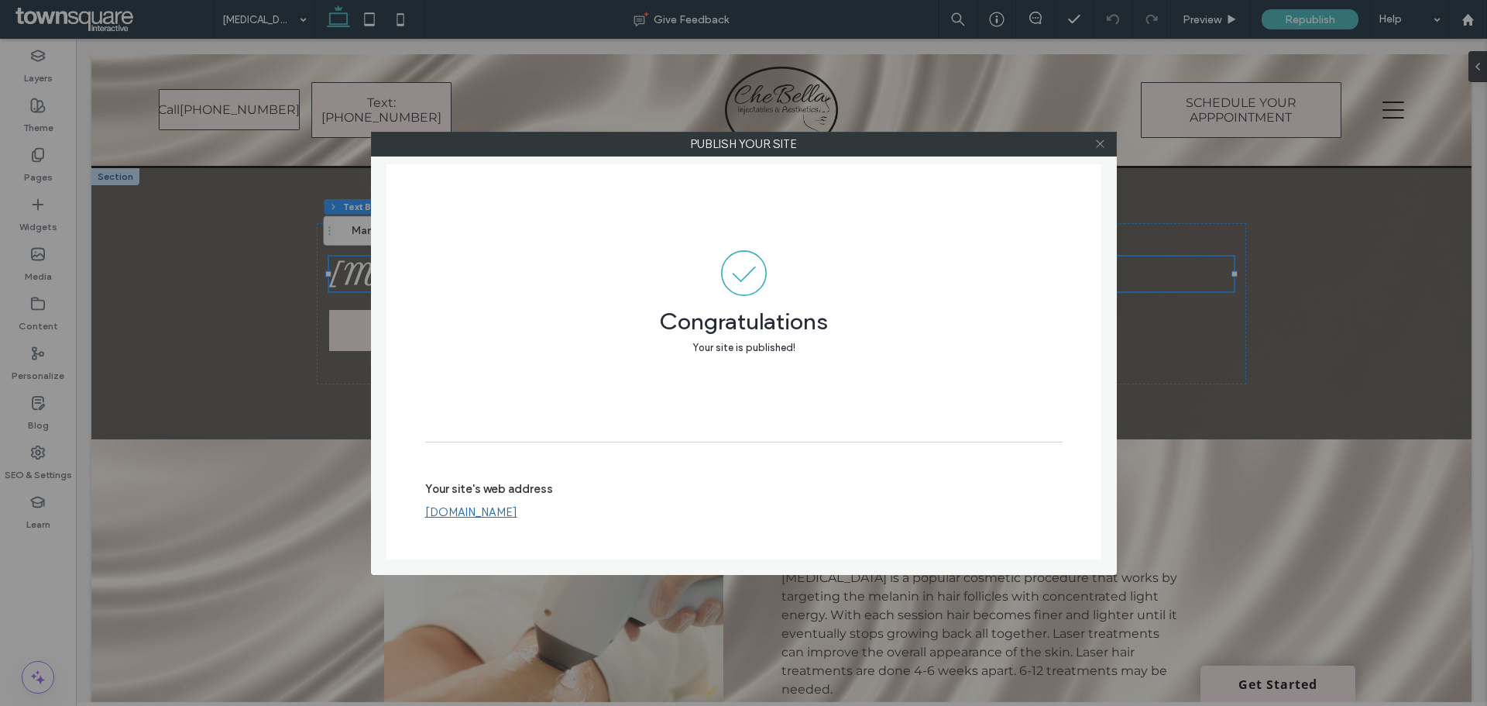
click at [1098, 153] on span at bounding box center [1101, 143] width 12 height 23
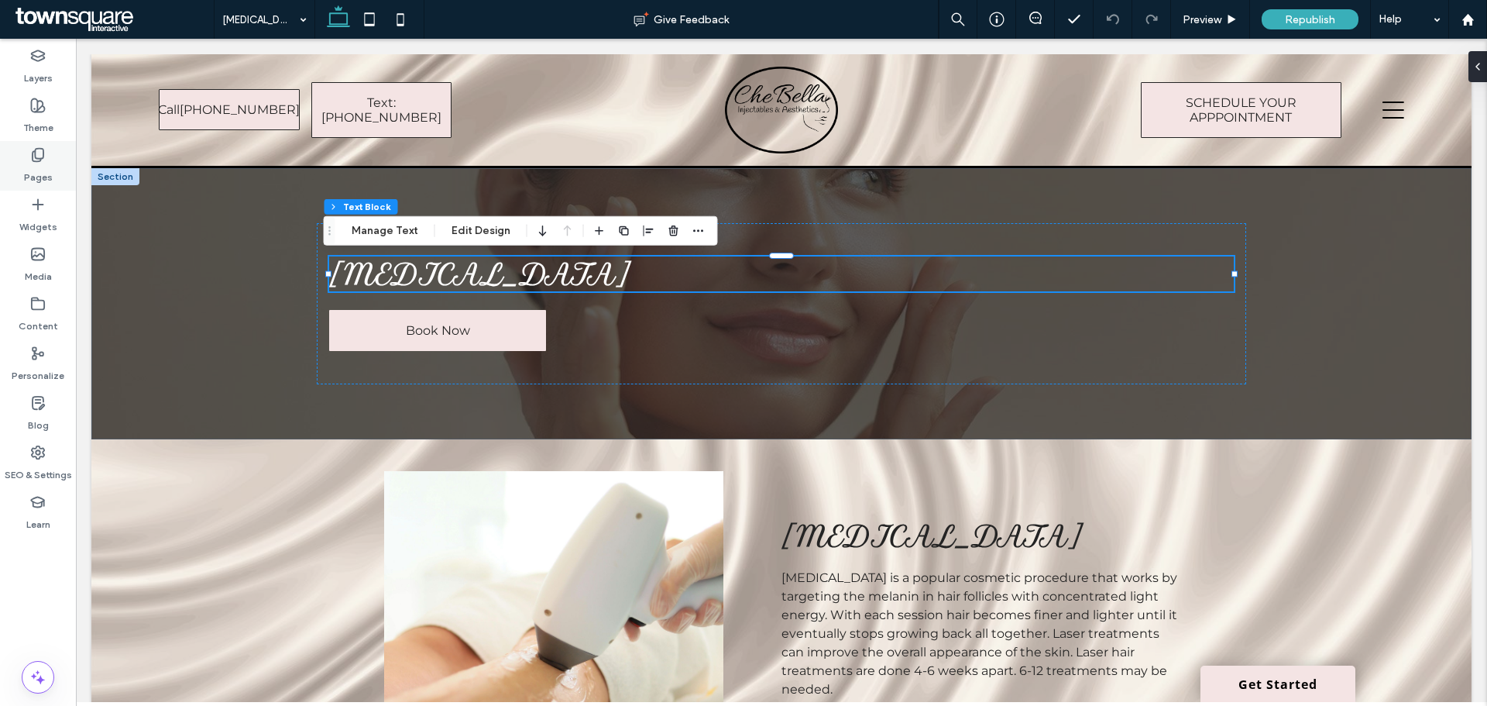
click at [37, 156] on icon at bounding box center [37, 154] width 15 height 15
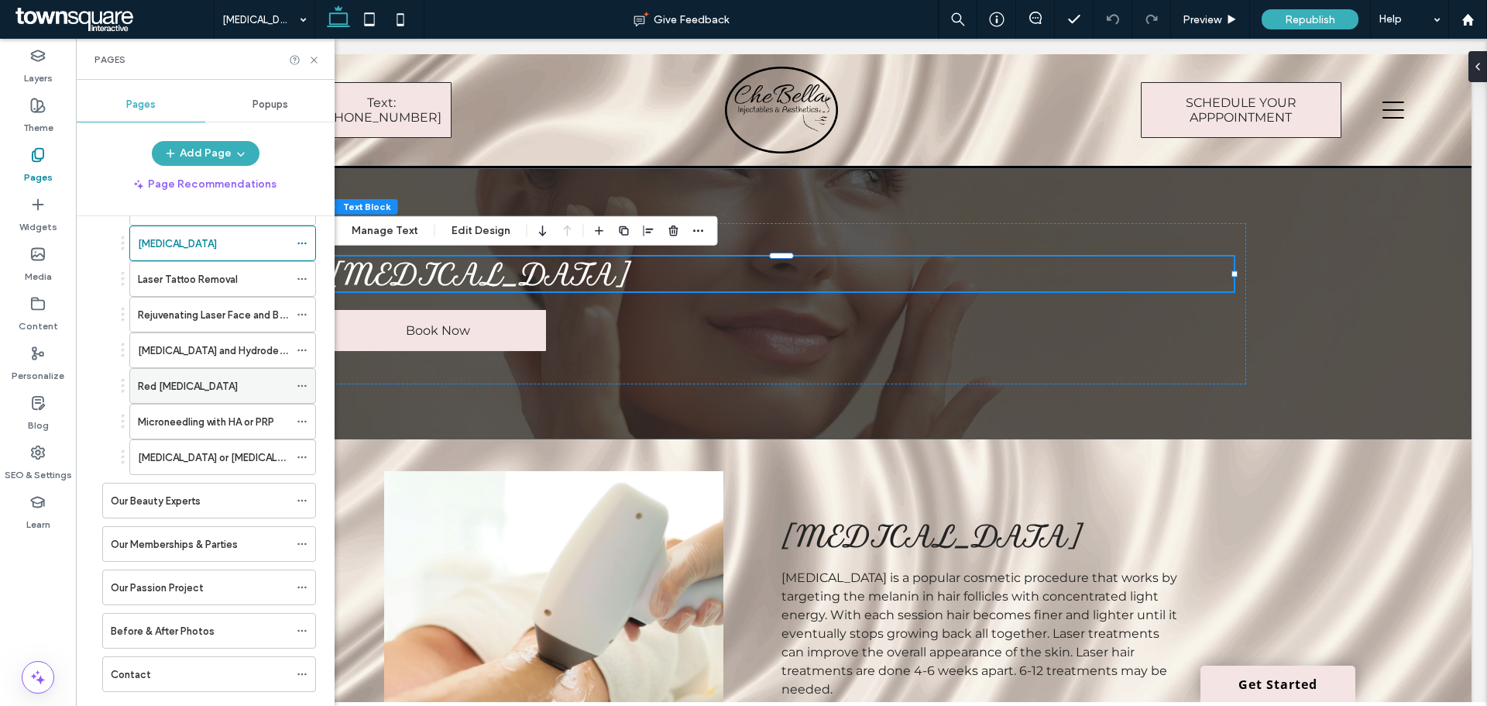
scroll to position [243, 0]
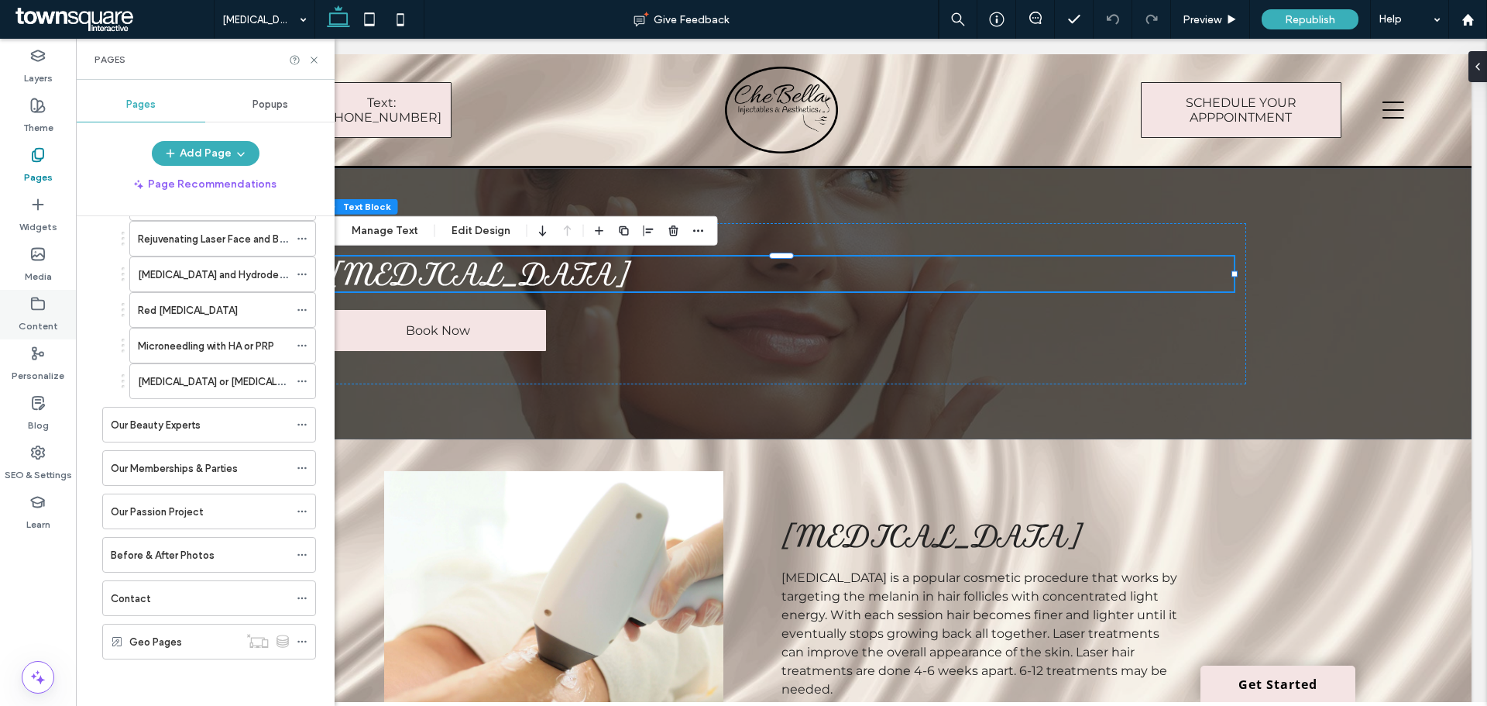
click at [34, 317] on label "Content" at bounding box center [39, 322] width 40 height 22
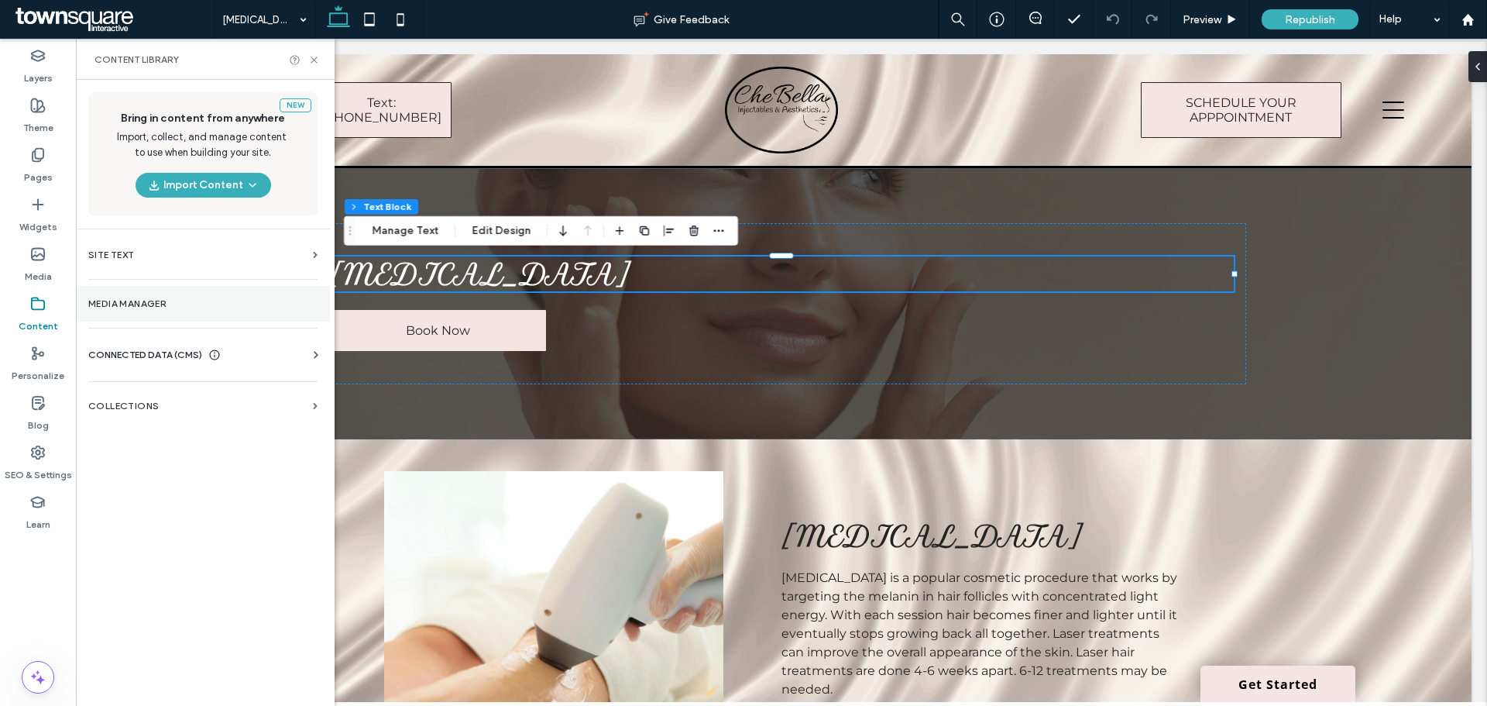
click at [173, 318] on section "Media Manager" at bounding box center [203, 304] width 254 height 36
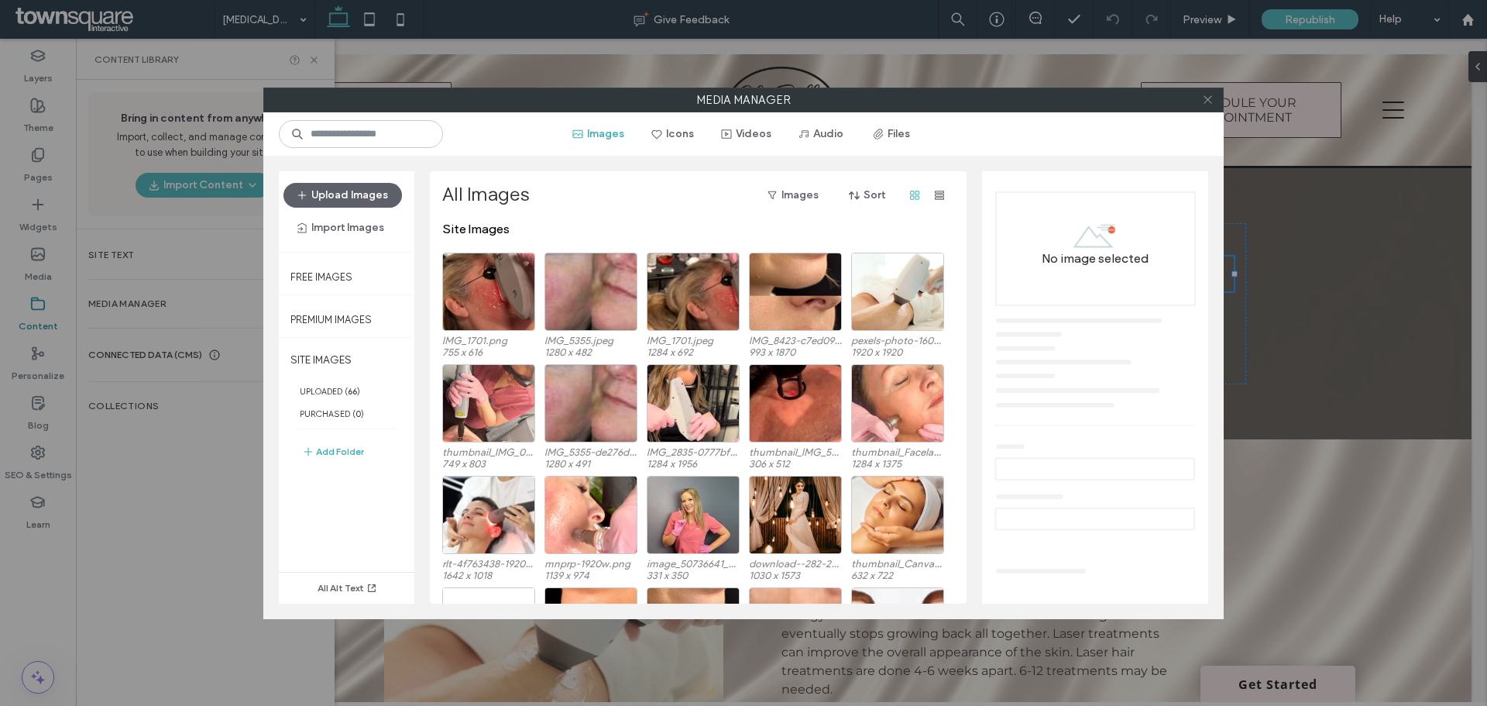
click at [1211, 97] on use at bounding box center [1208, 100] width 8 height 8
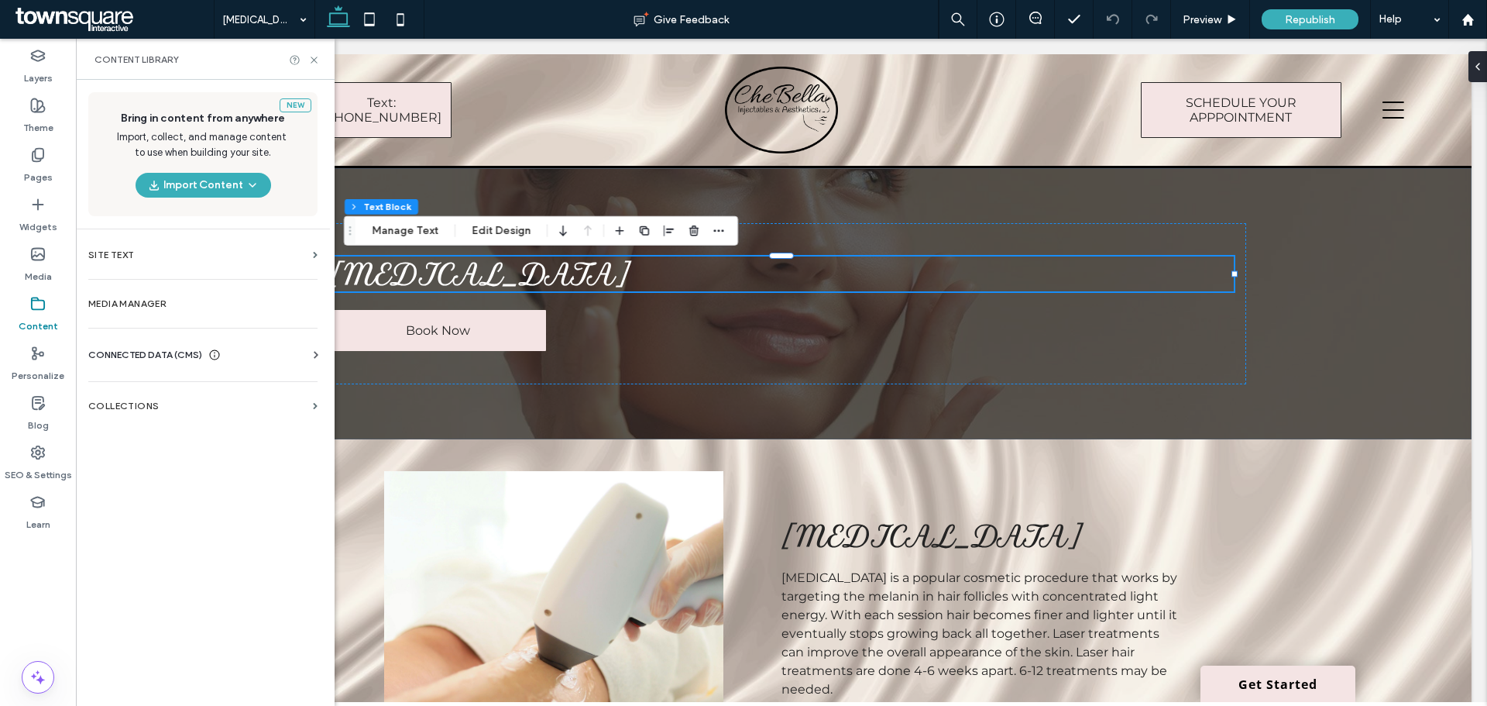
click at [271, 372] on div "Business Info Business Text Business Images Find and Replace" at bounding box center [206, 369] width 236 height 12
click at [317, 351] on icon at bounding box center [315, 354] width 15 height 15
click at [214, 389] on label "Business Info" at bounding box center [206, 392] width 211 height 11
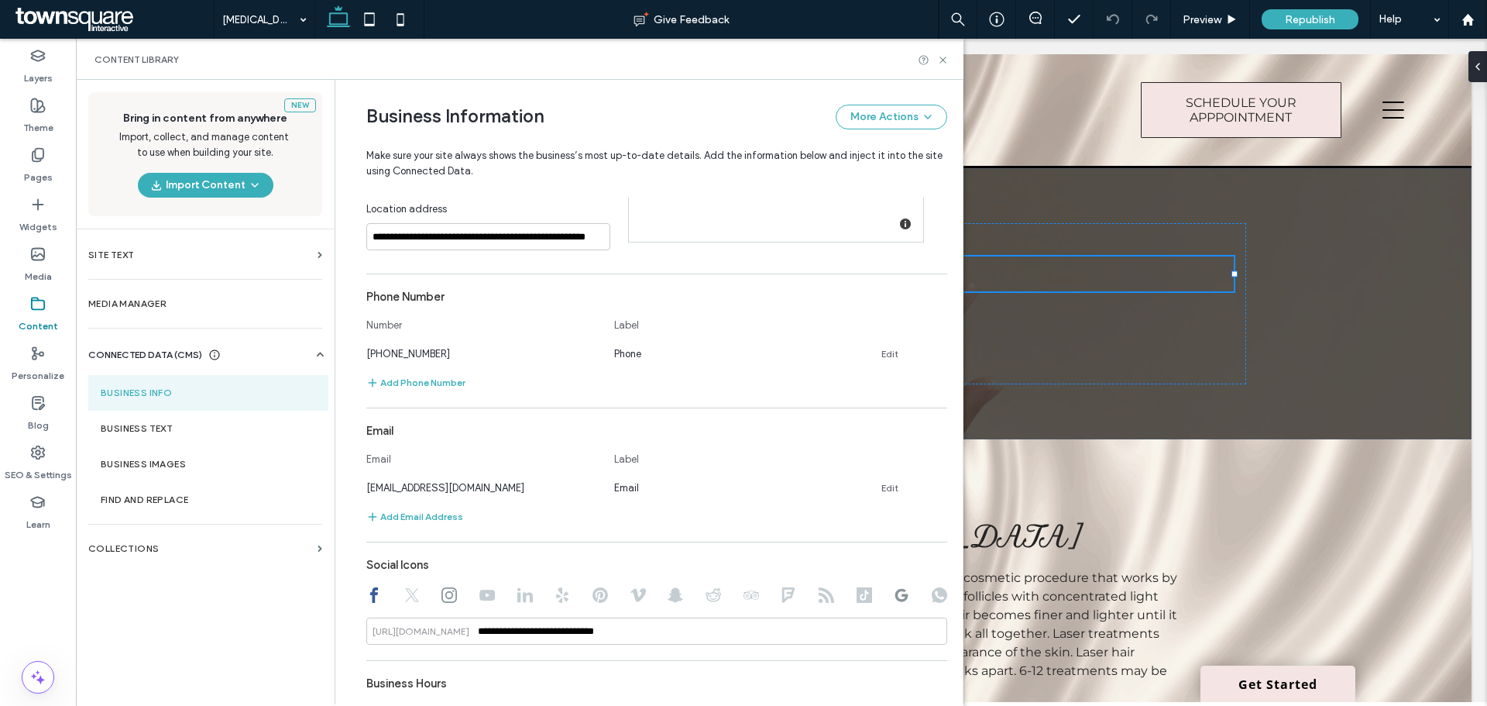
scroll to position [334, 0]
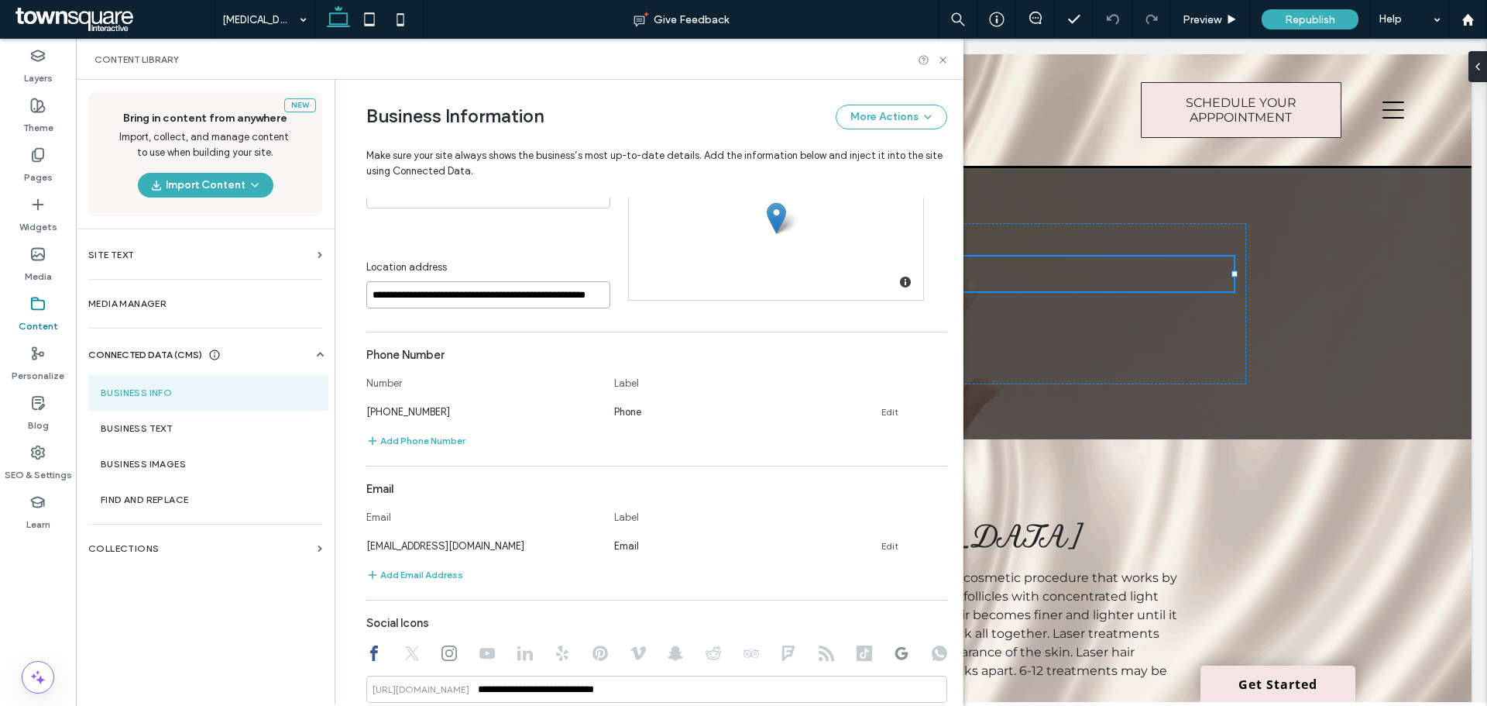
click at [441, 296] on input "**********" at bounding box center [488, 294] width 244 height 27
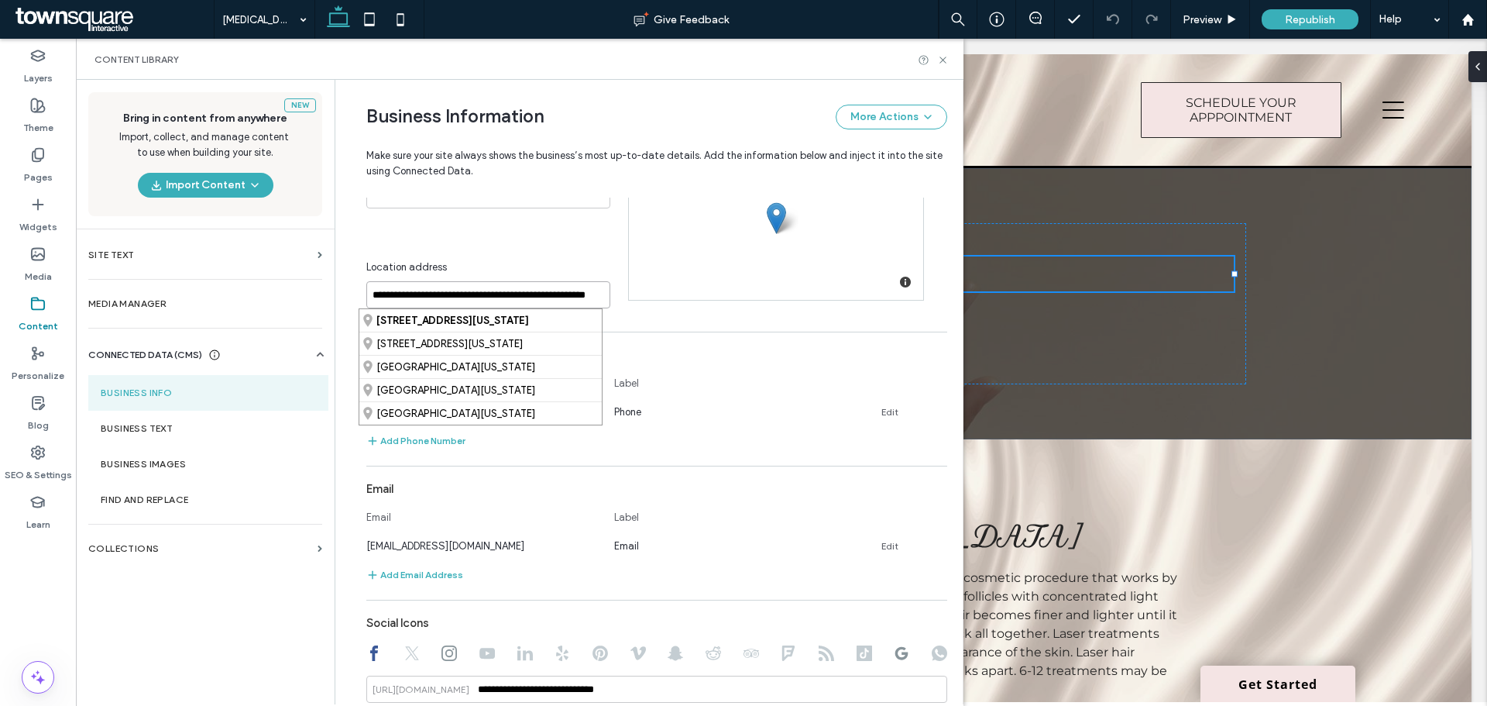
click at [366, 291] on input "**********" at bounding box center [488, 294] width 244 height 27
click at [390, 294] on input "**********" at bounding box center [488, 294] width 244 height 27
type input "**********"
click at [424, 320] on strong "[STREET_ADDRESS][US_STATE]" at bounding box center [453, 321] width 153 height 12
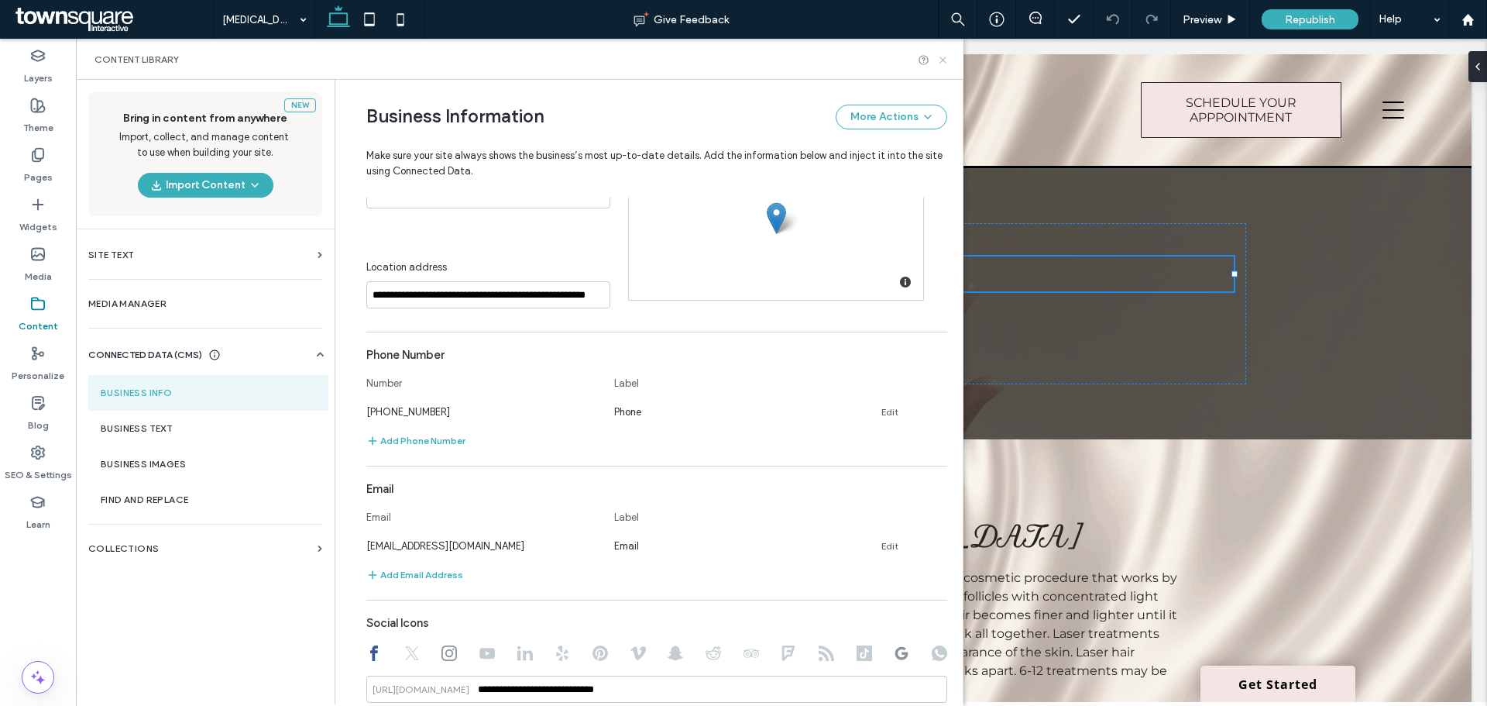
click at [940, 61] on icon at bounding box center [943, 60] width 12 height 12
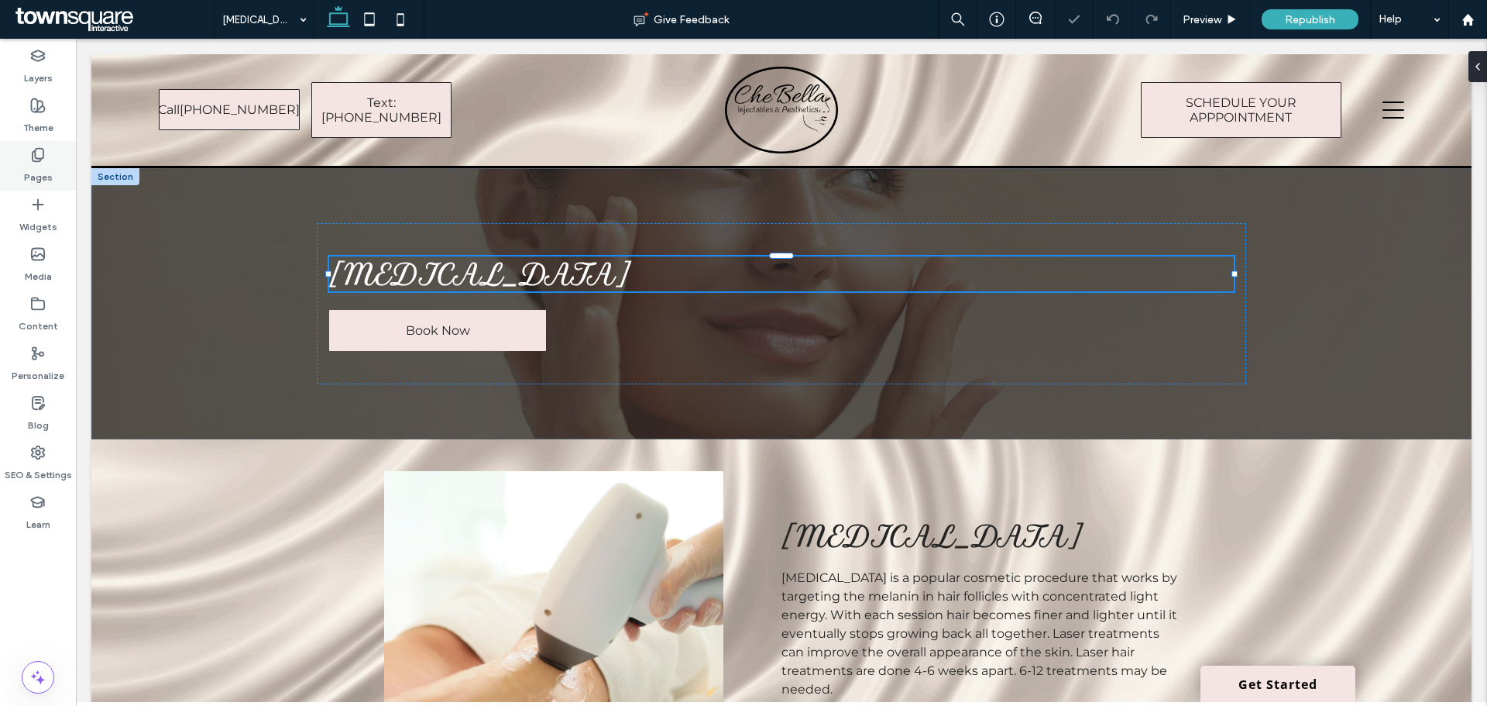
click at [19, 167] on div "Pages" at bounding box center [38, 166] width 76 height 50
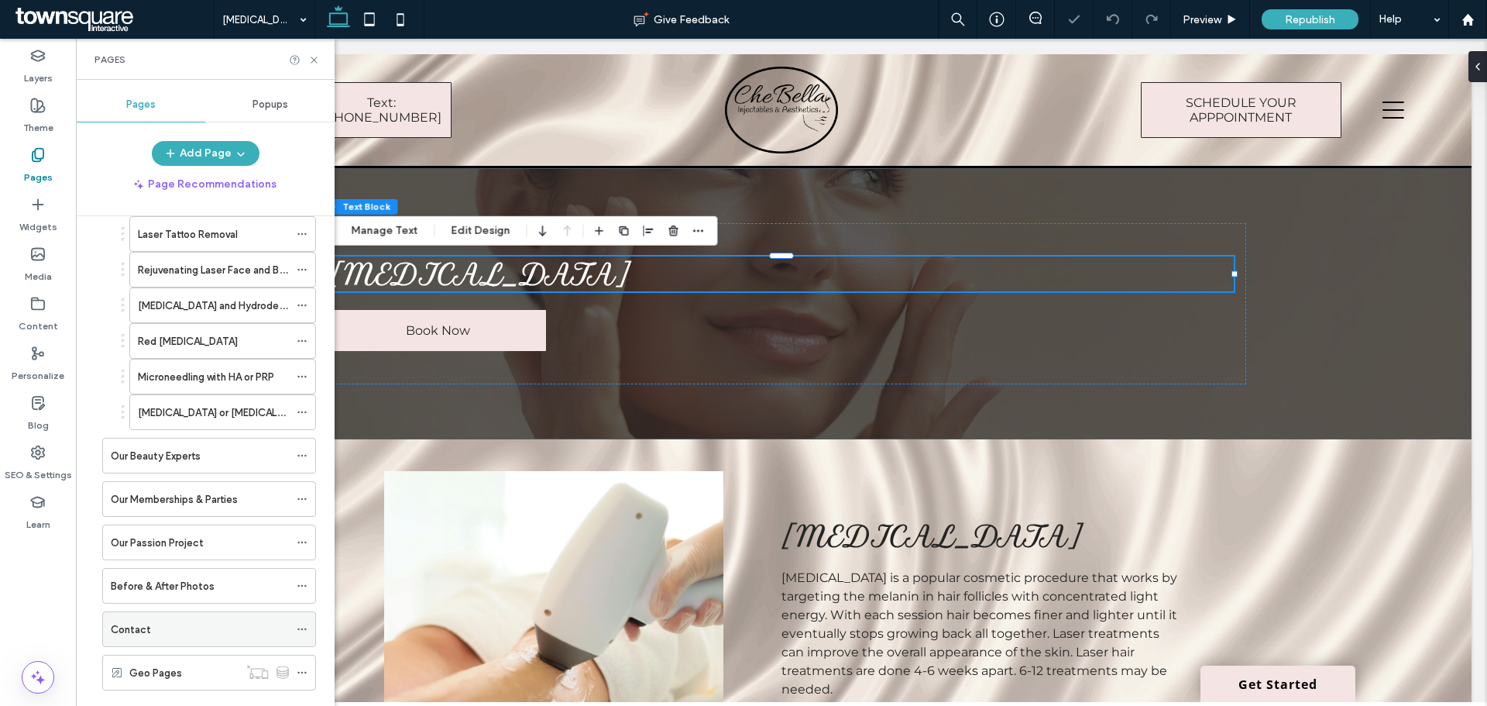
scroll to position [232, 0]
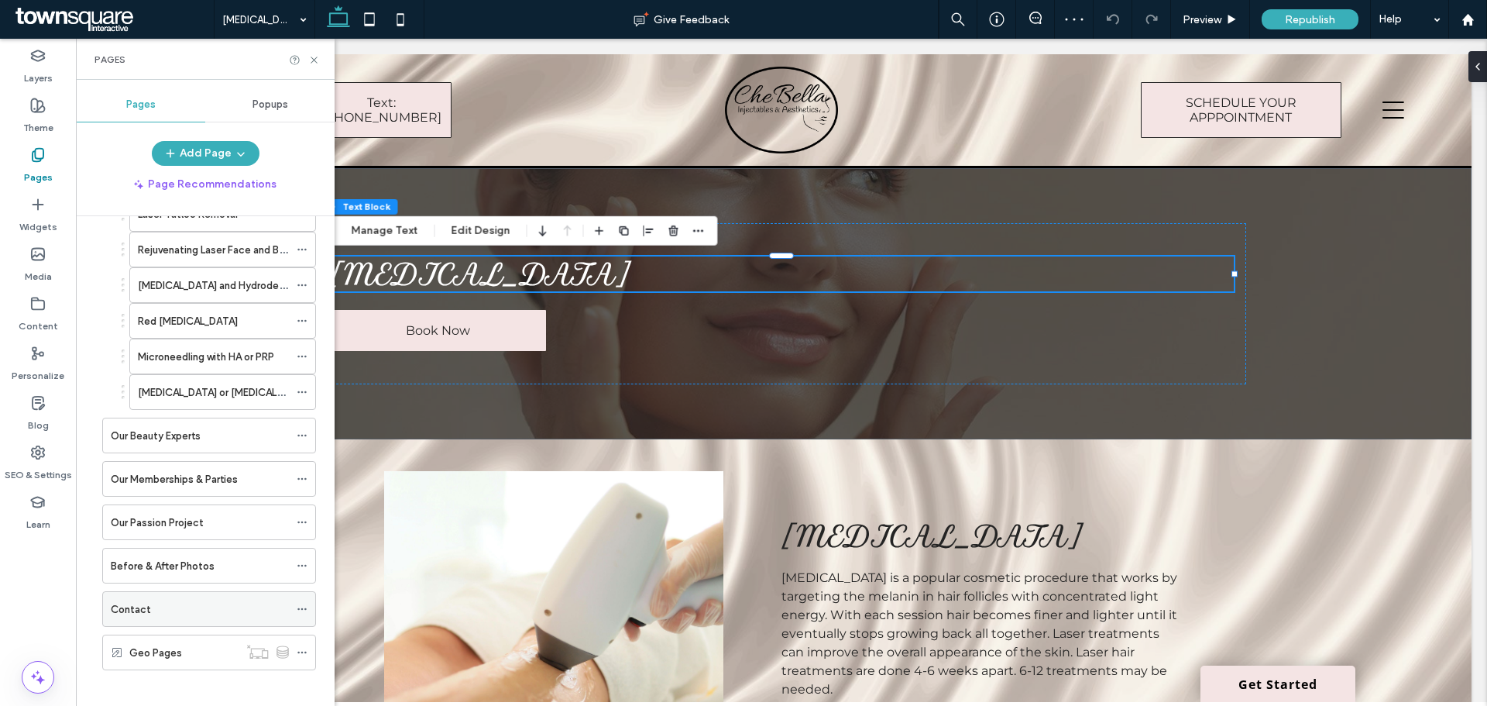
click at [194, 622] on div "Contact" at bounding box center [200, 609] width 178 height 34
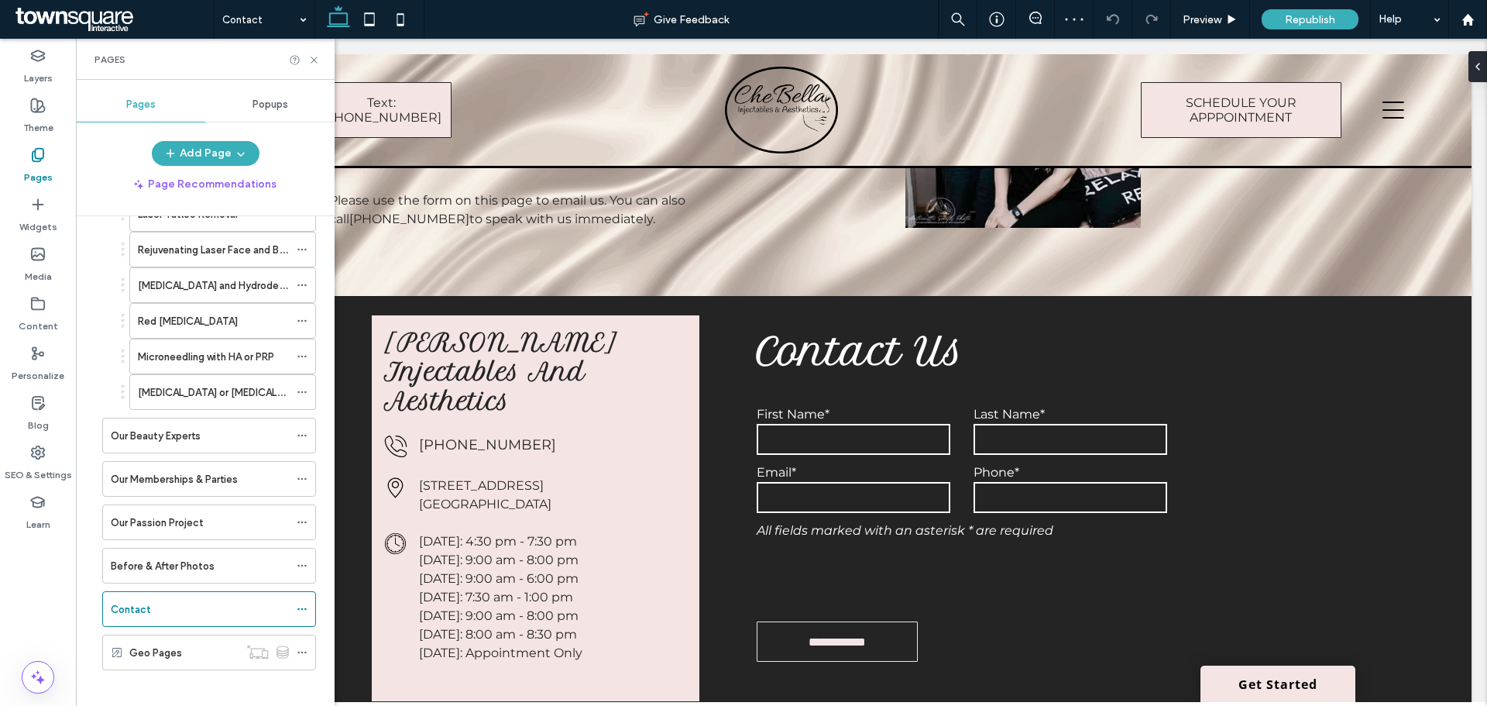
scroll to position [387, 0]
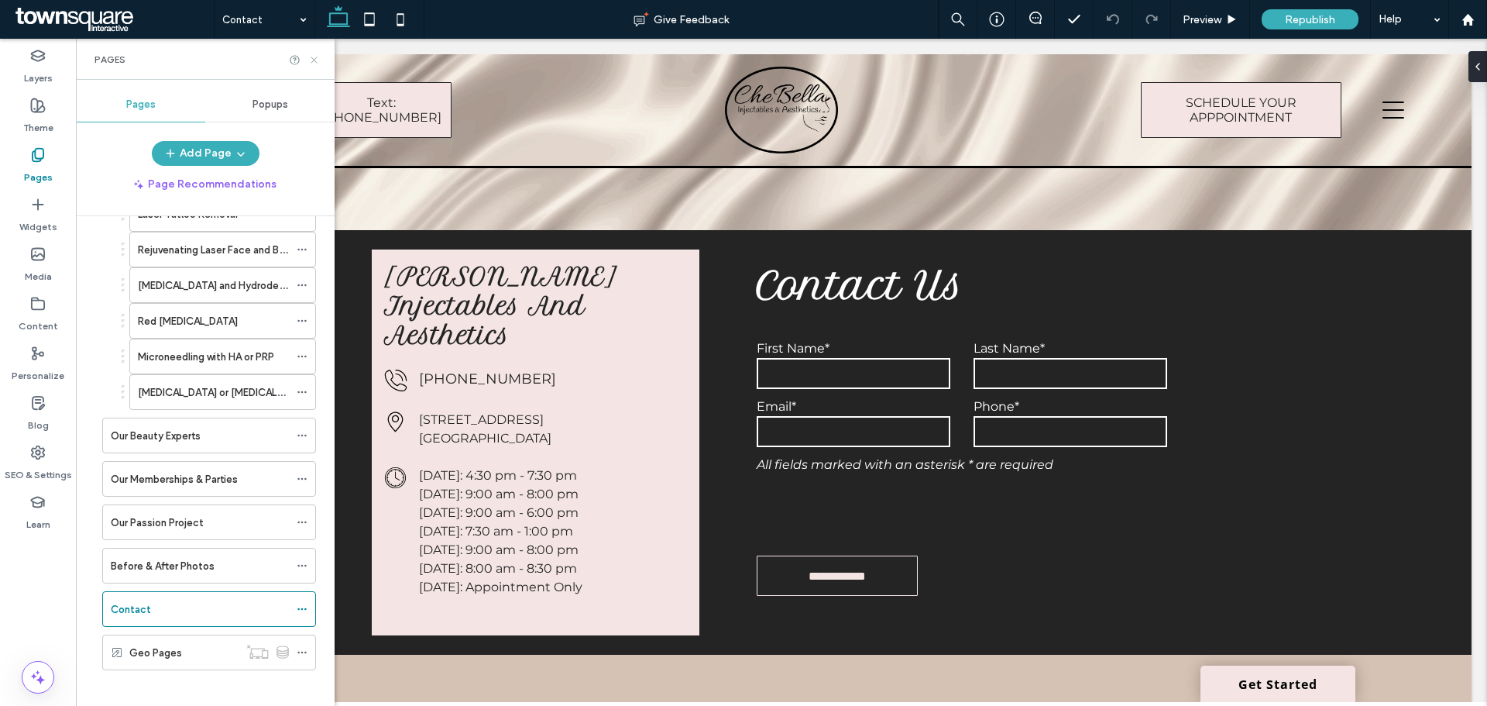
click at [314, 60] on use at bounding box center [314, 60] width 6 height 6
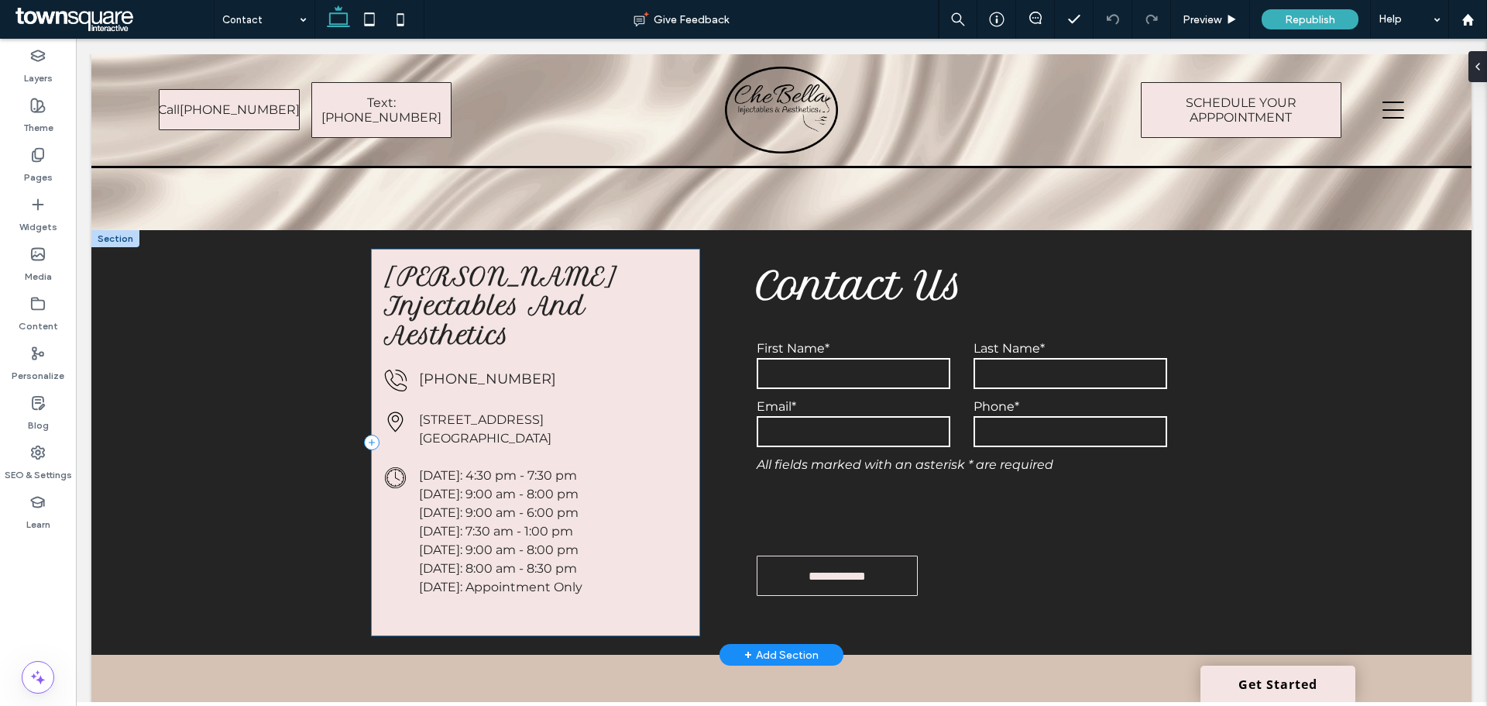
click at [481, 377] on div "[PERSON_NAME] Injectables And Aesthetics Outline of a telephone with sound wave…" at bounding box center [536, 442] width 328 height 386
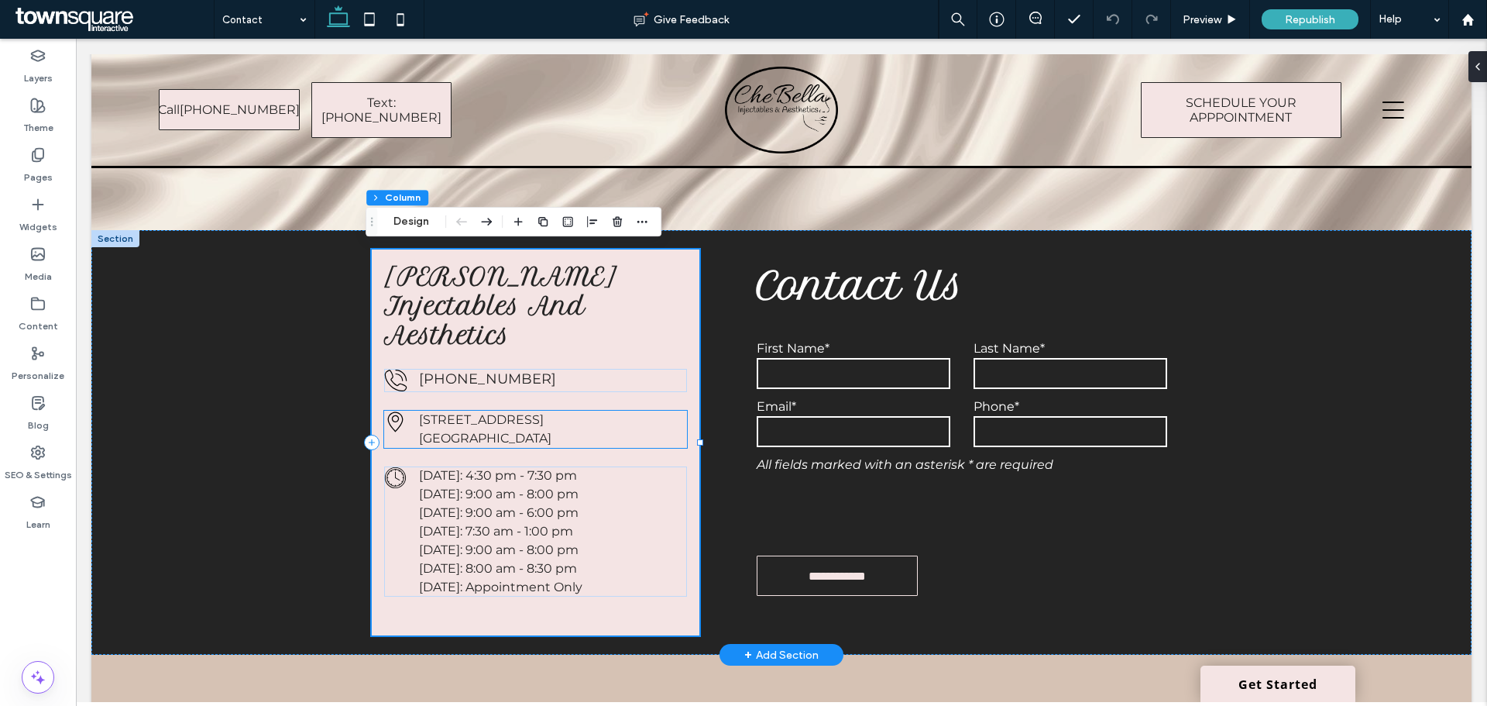
click at [475, 411] on p "[STREET_ADDRESS]" at bounding box center [553, 420] width 269 height 19
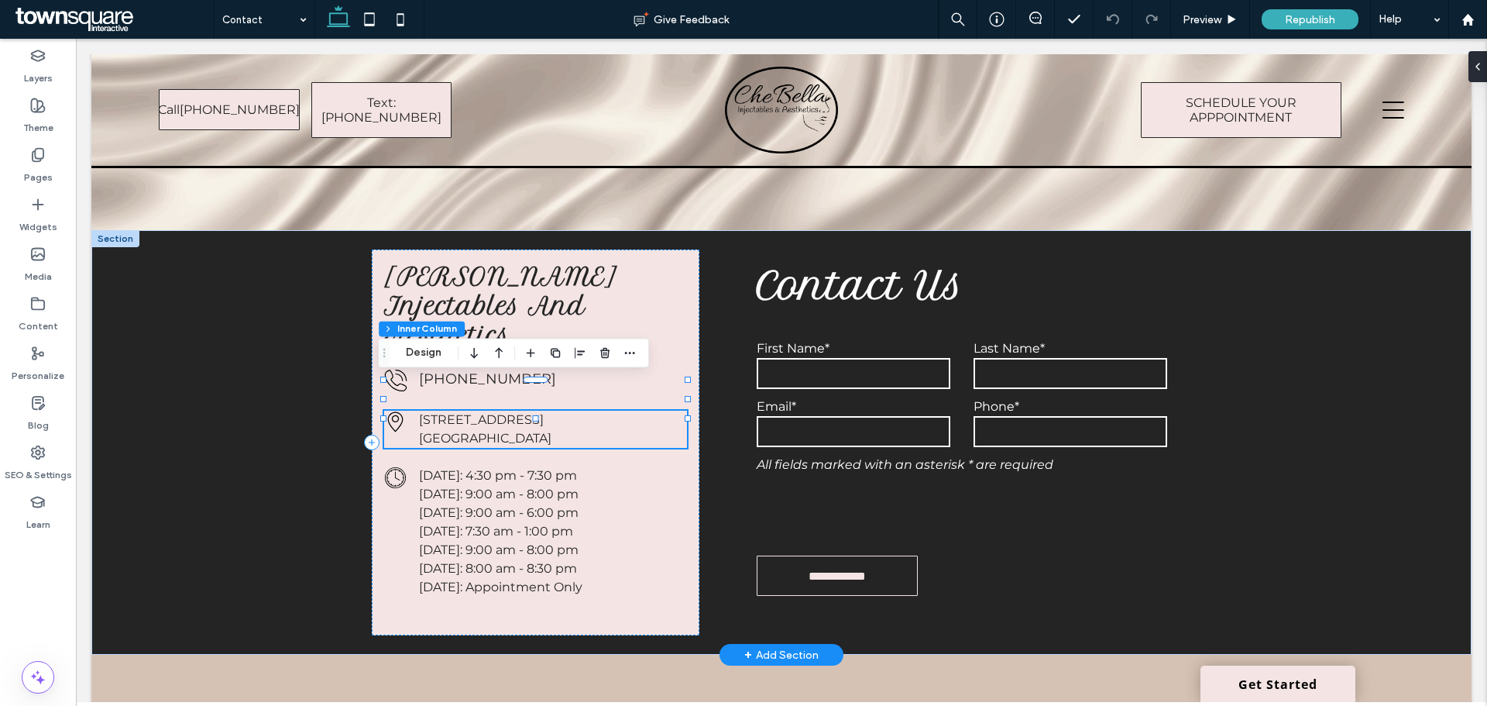
click at [475, 411] on p "[STREET_ADDRESS]" at bounding box center [553, 420] width 269 height 19
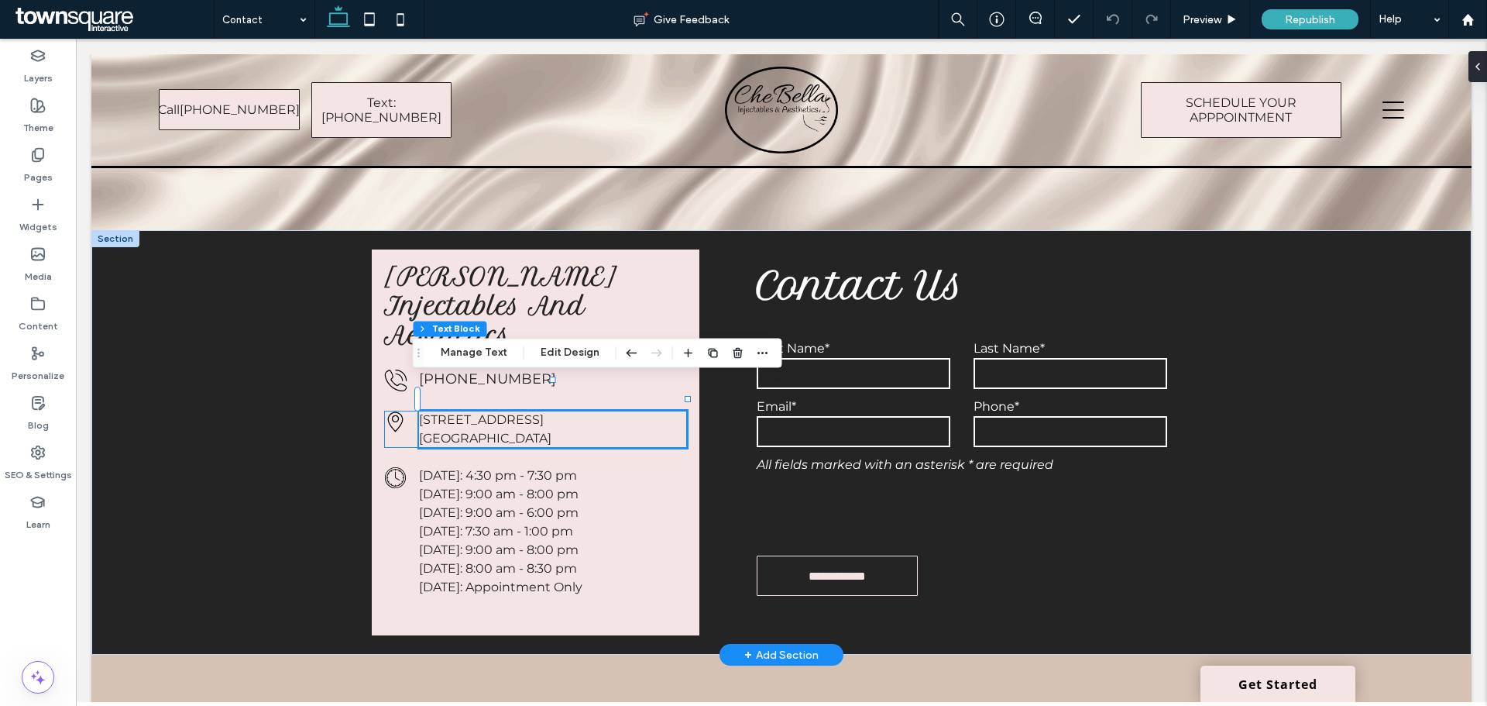
click at [475, 411] on p "[STREET_ADDRESS]" at bounding box center [553, 420] width 269 height 19
click at [458, 353] on button "Manage Text" at bounding box center [474, 352] width 87 height 19
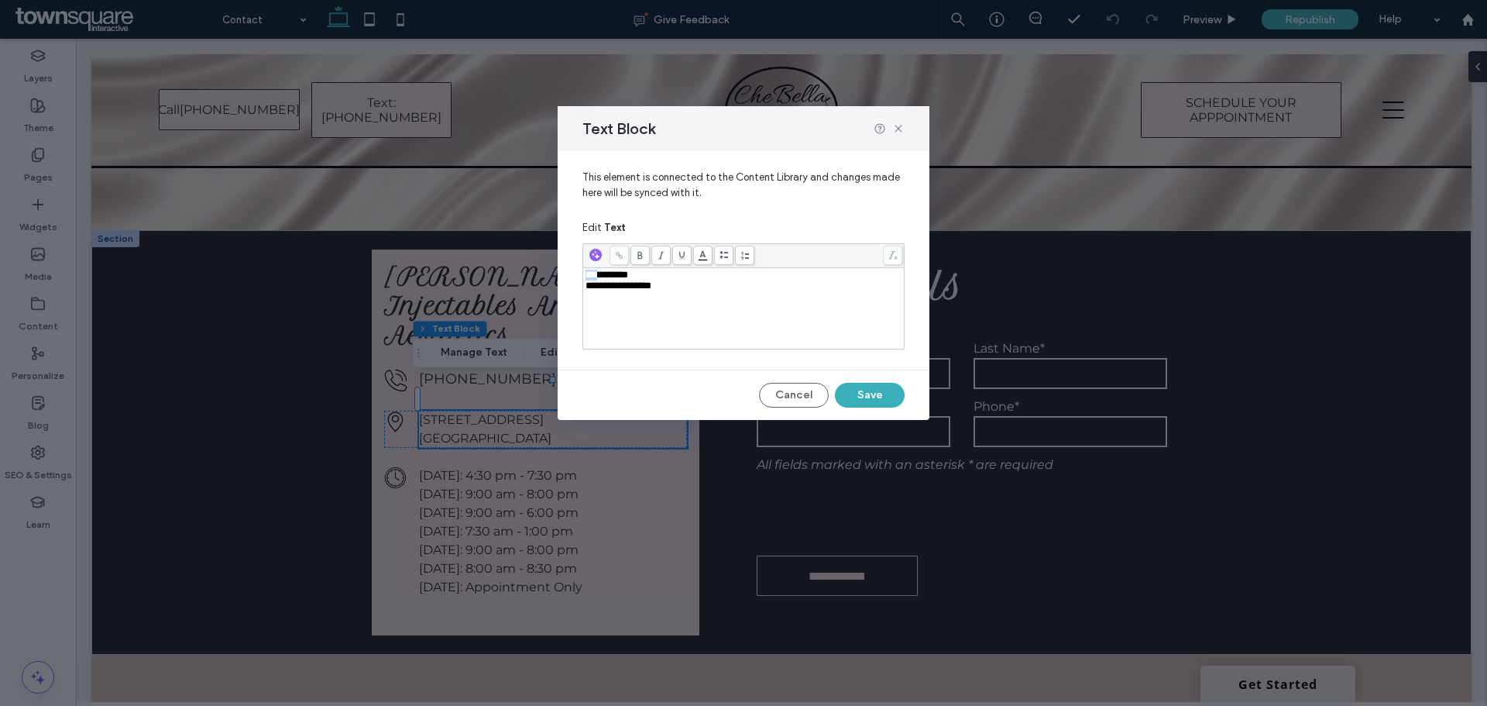
drag, startPoint x: 601, startPoint y: 280, endPoint x: 574, endPoint y: 280, distance: 27.1
click at [574, 280] on div "**********" at bounding box center [744, 254] width 372 height 206
click at [903, 394] on button "Save" at bounding box center [870, 395] width 70 height 25
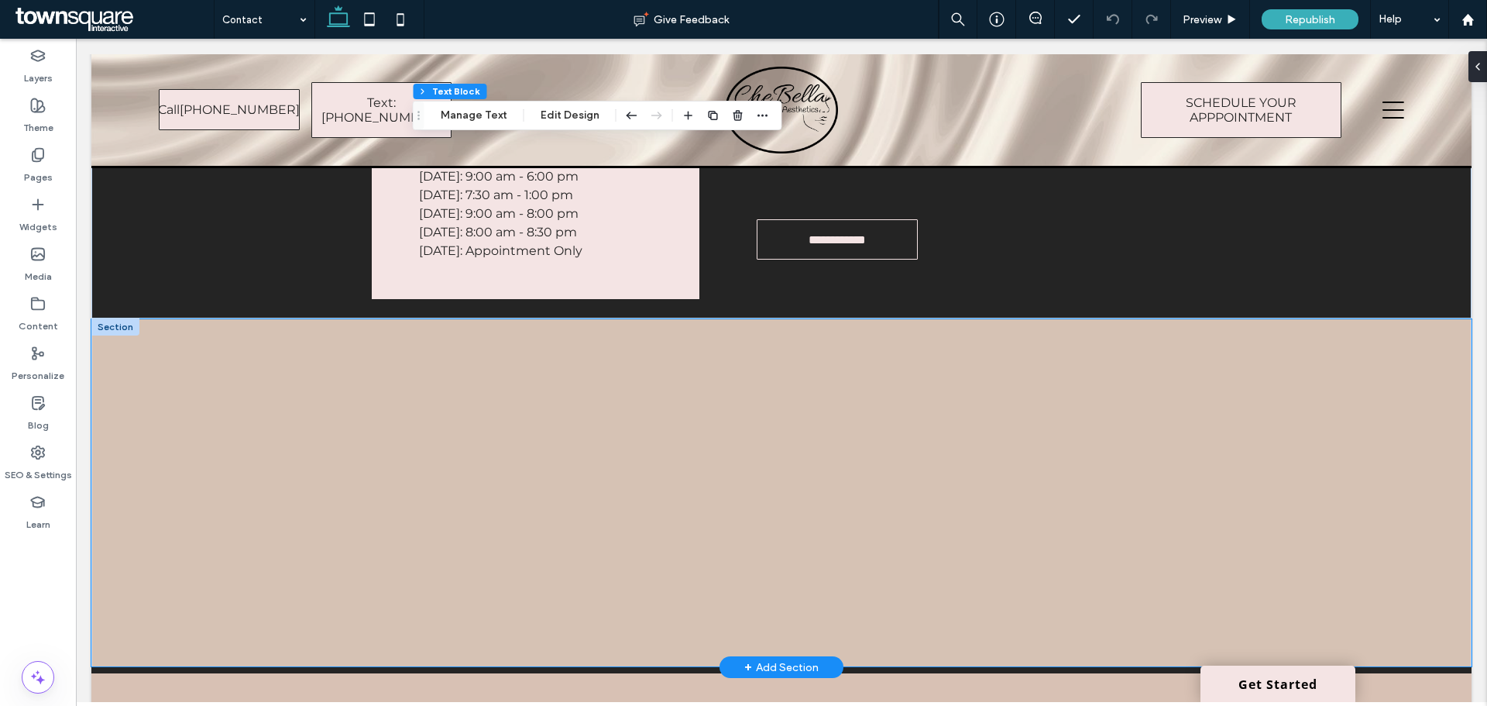
scroll to position [776, 0]
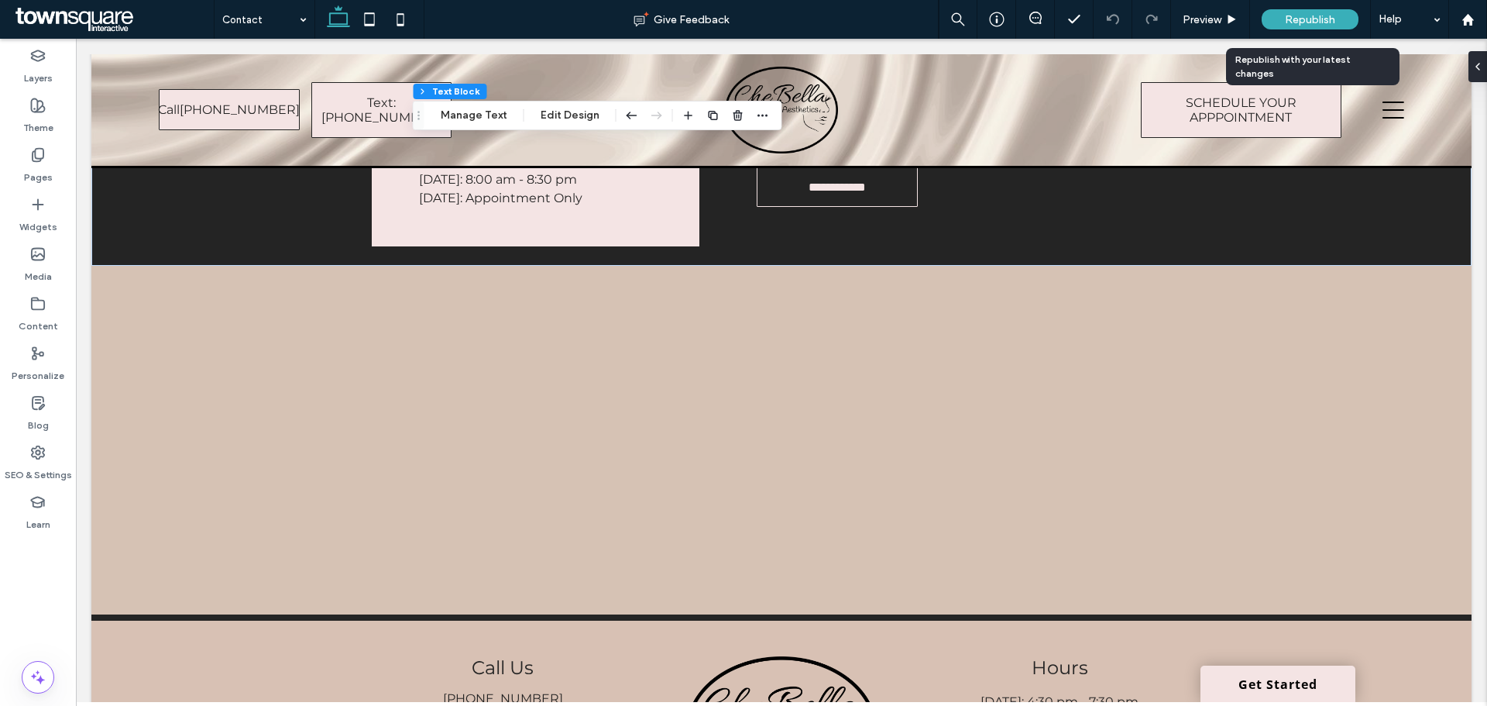
click at [1323, 20] on span "Republish" at bounding box center [1310, 19] width 50 height 13
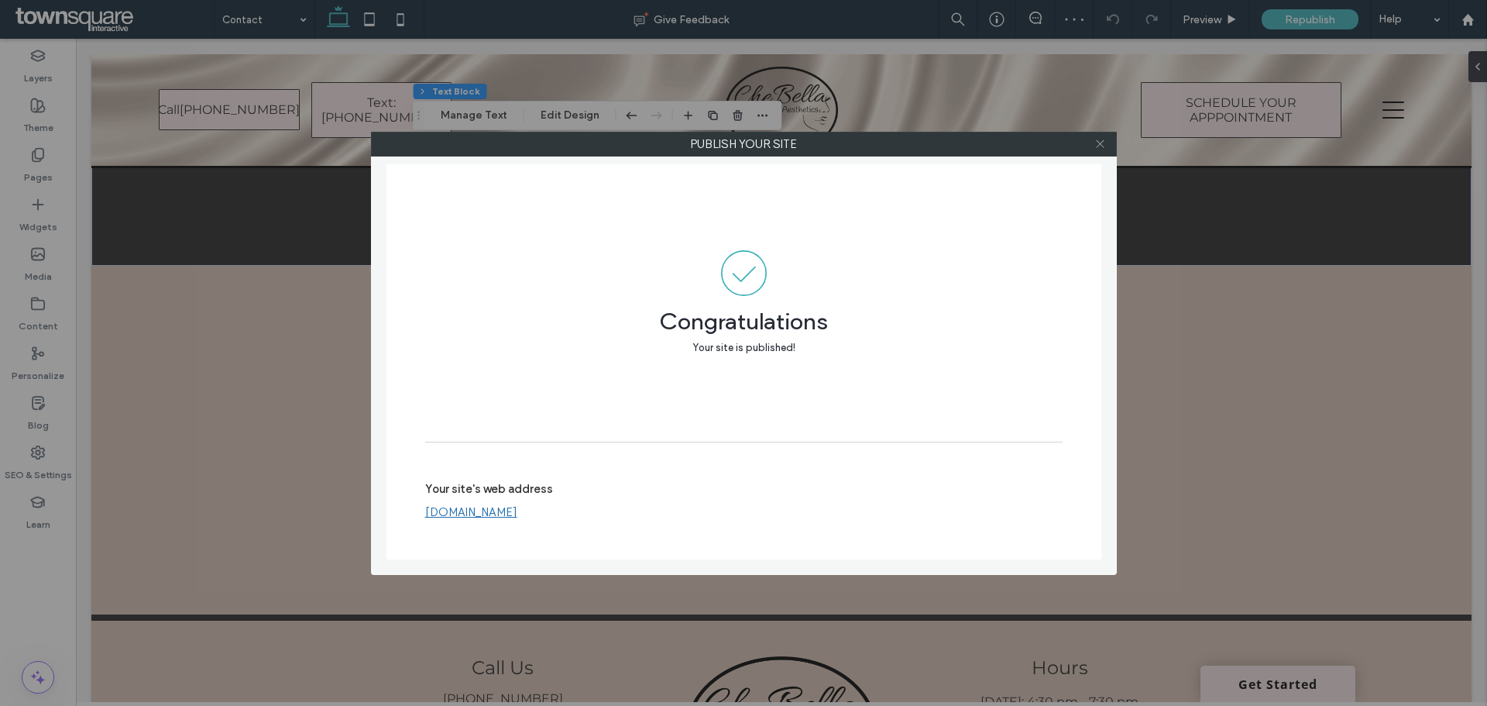
click at [1097, 140] on use at bounding box center [1100, 144] width 8 height 8
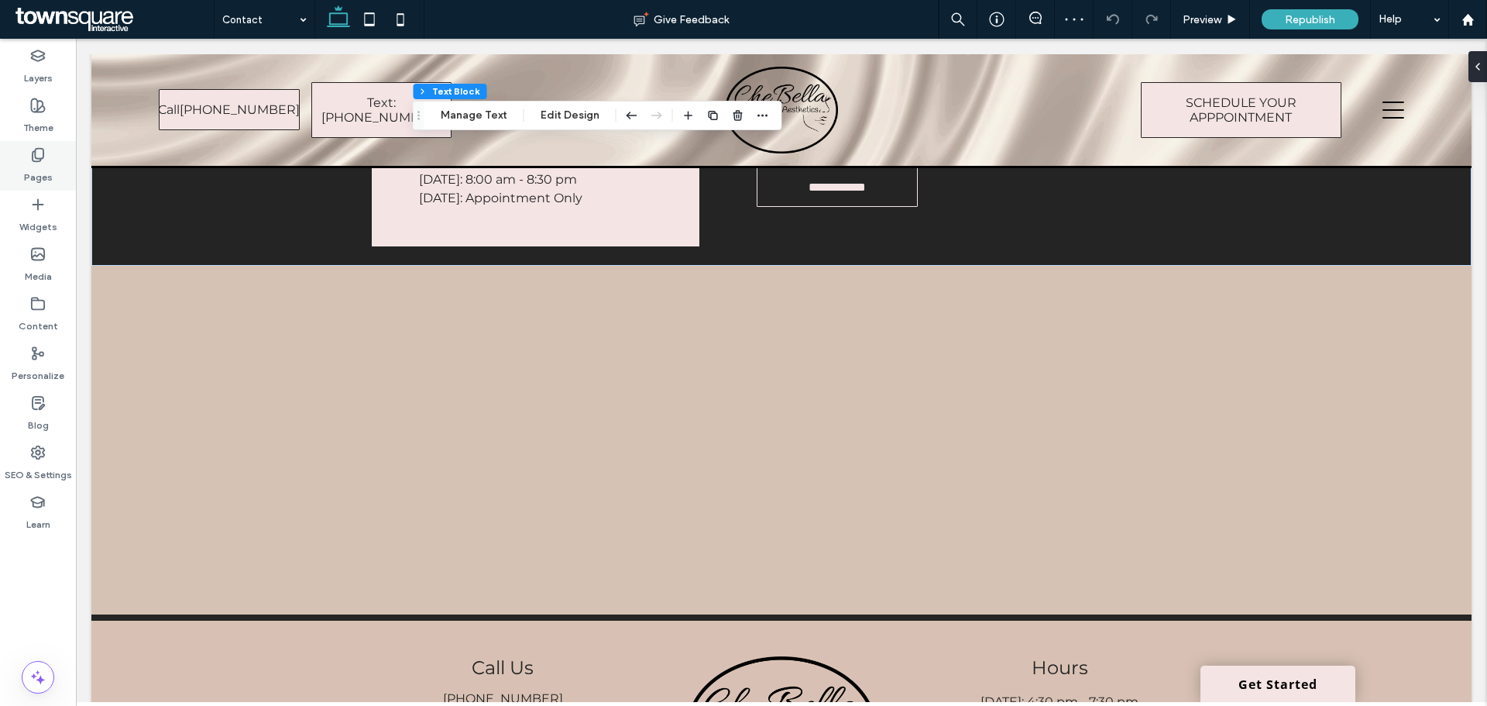
click at [28, 144] on div "Pages" at bounding box center [38, 166] width 76 height 50
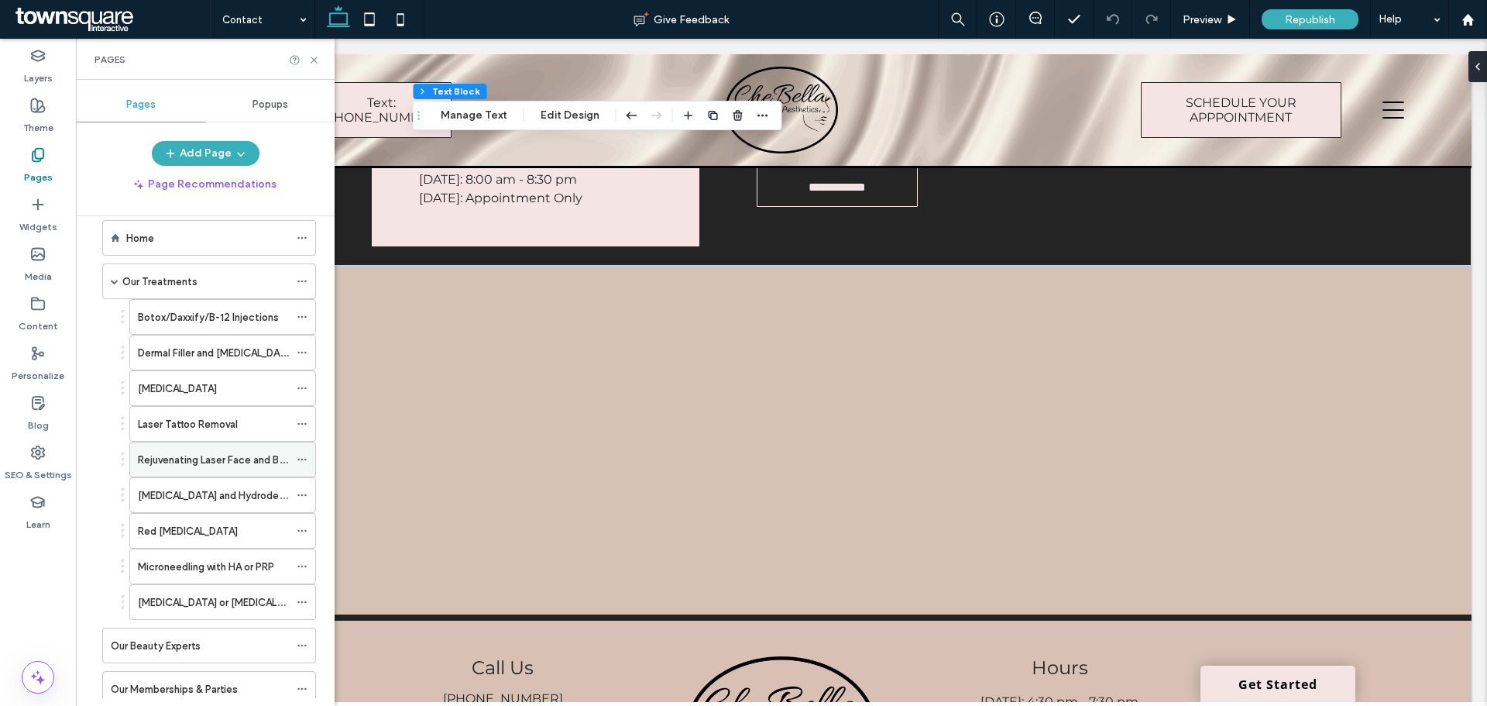
scroll to position [0, 0]
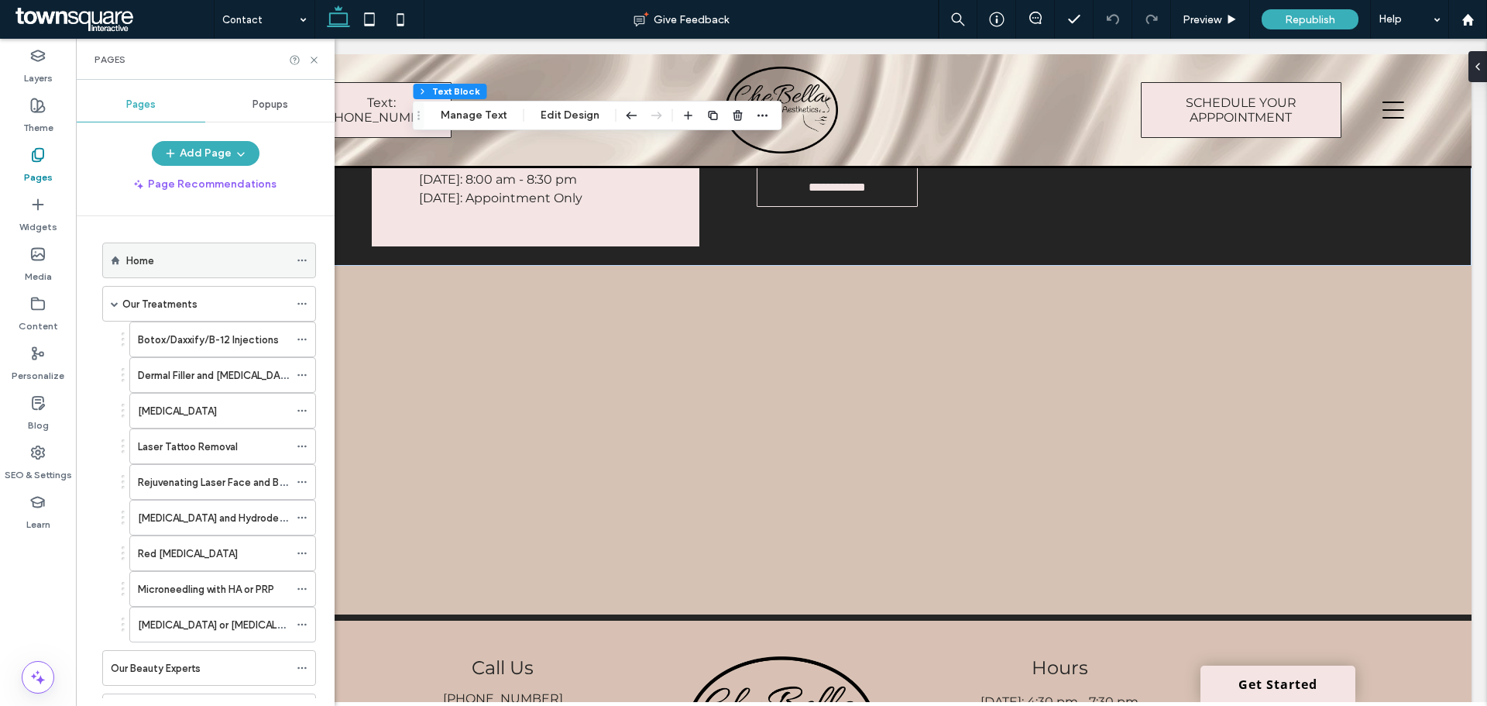
click at [183, 264] on div "Home" at bounding box center [207, 261] width 163 height 16
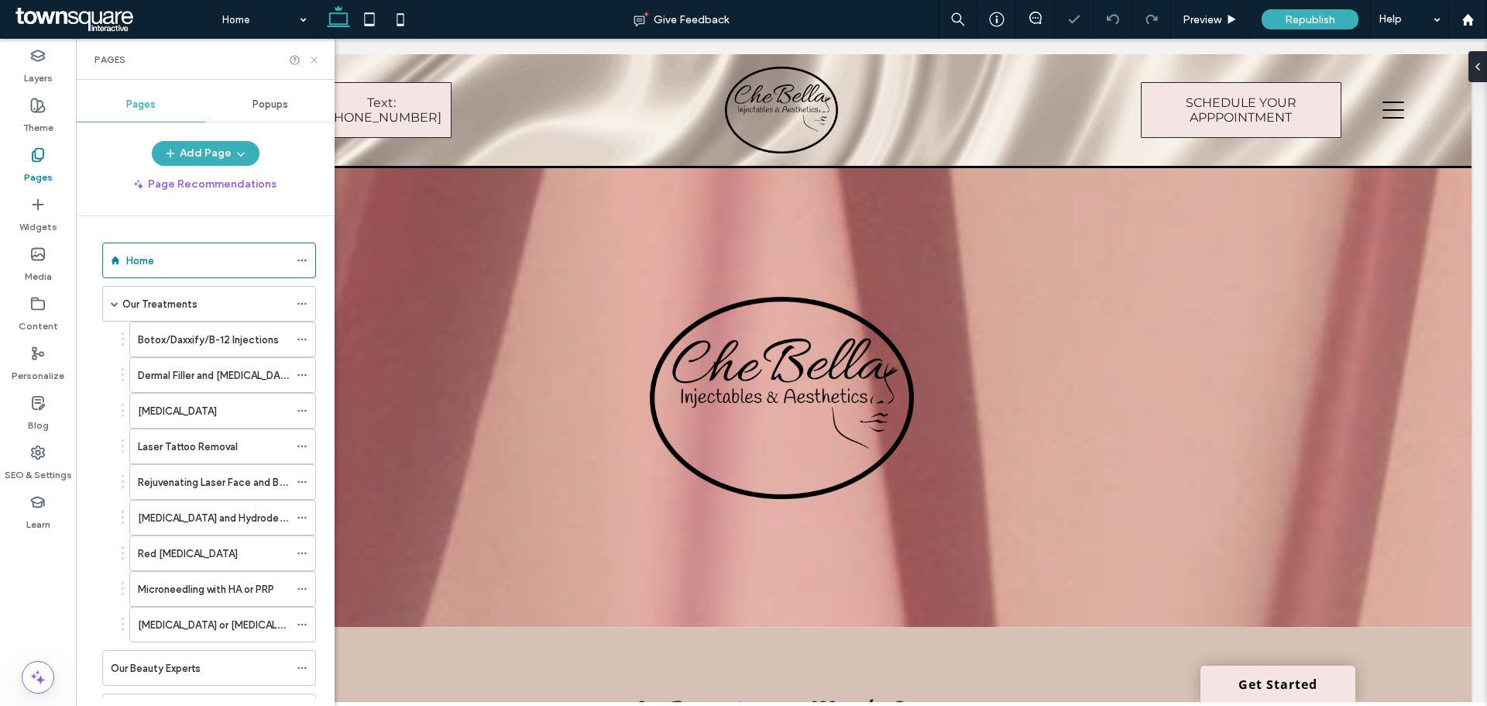
click at [314, 61] on icon at bounding box center [314, 60] width 12 height 12
